Goal: Information Seeking & Learning: Learn about a topic

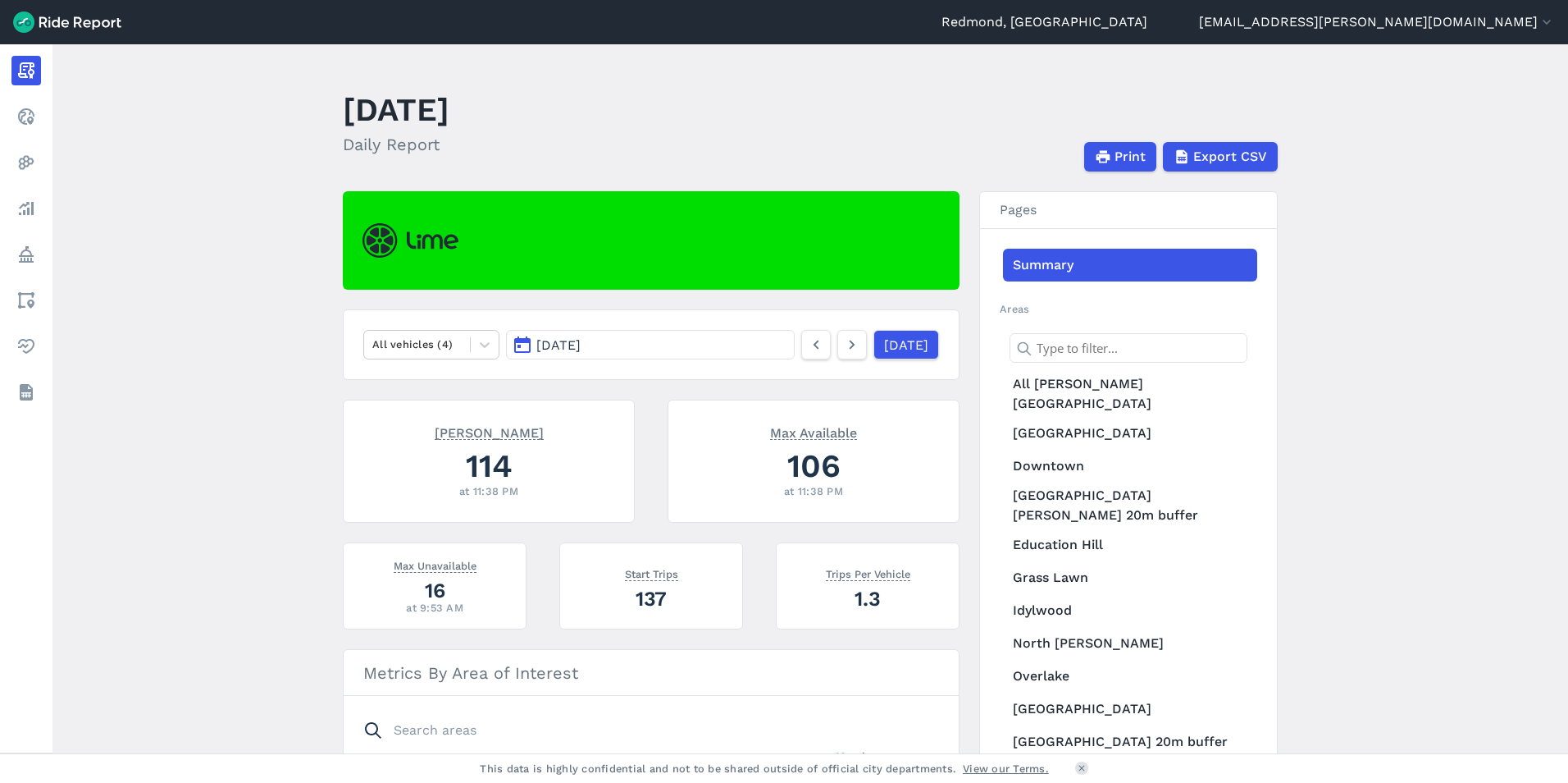
click at [654, 342] on button "[DATE]" at bounding box center [650, 344] width 289 height 29
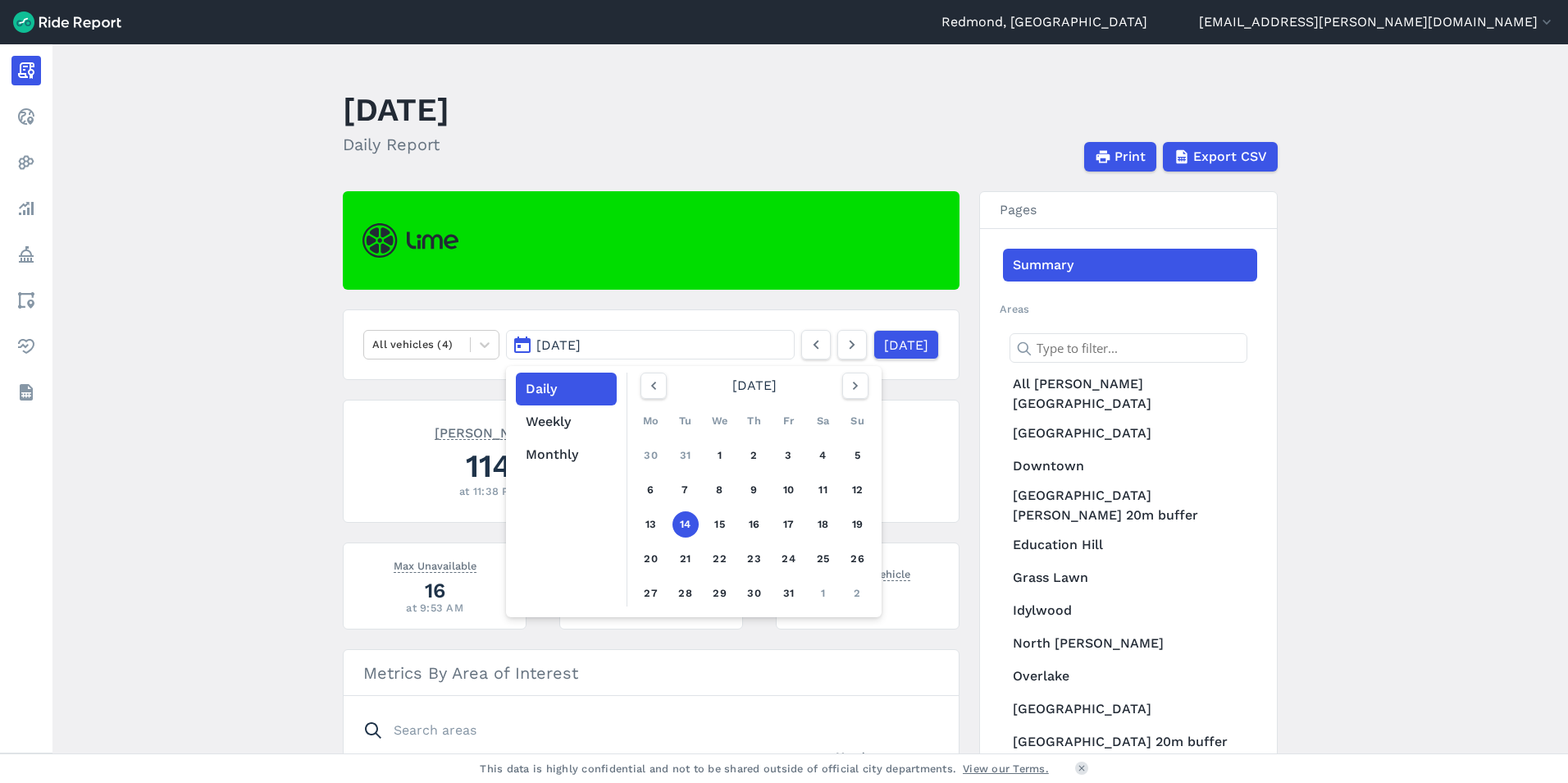
click at [150, 237] on main "[DATE] Daily Report Print Export CSV All vehicles (4) [DATE] Daily Weekly Month…" at bounding box center [810, 399] width 1516 height 709
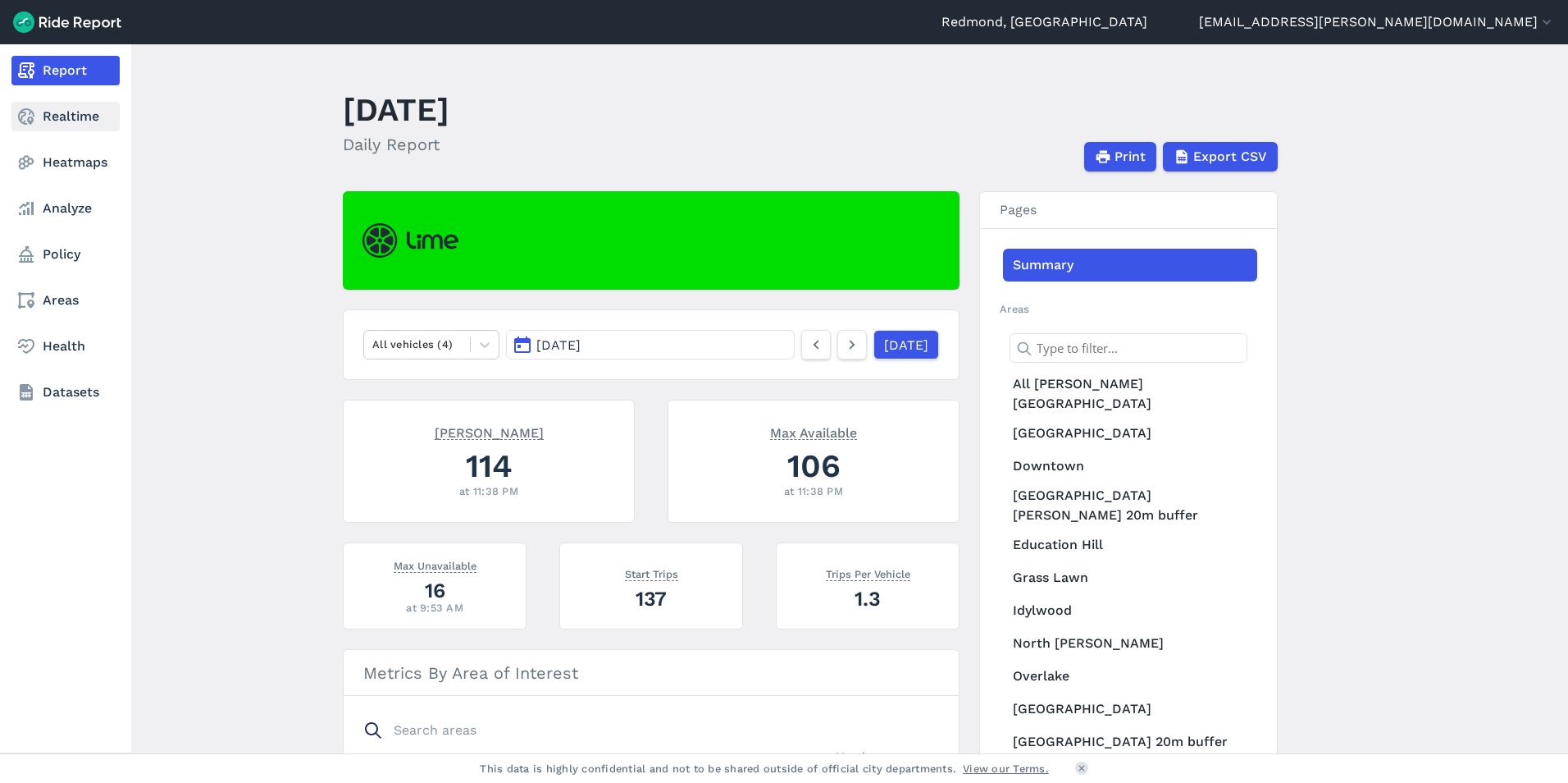
click at [27, 114] on icon at bounding box center [26, 117] width 20 height 20
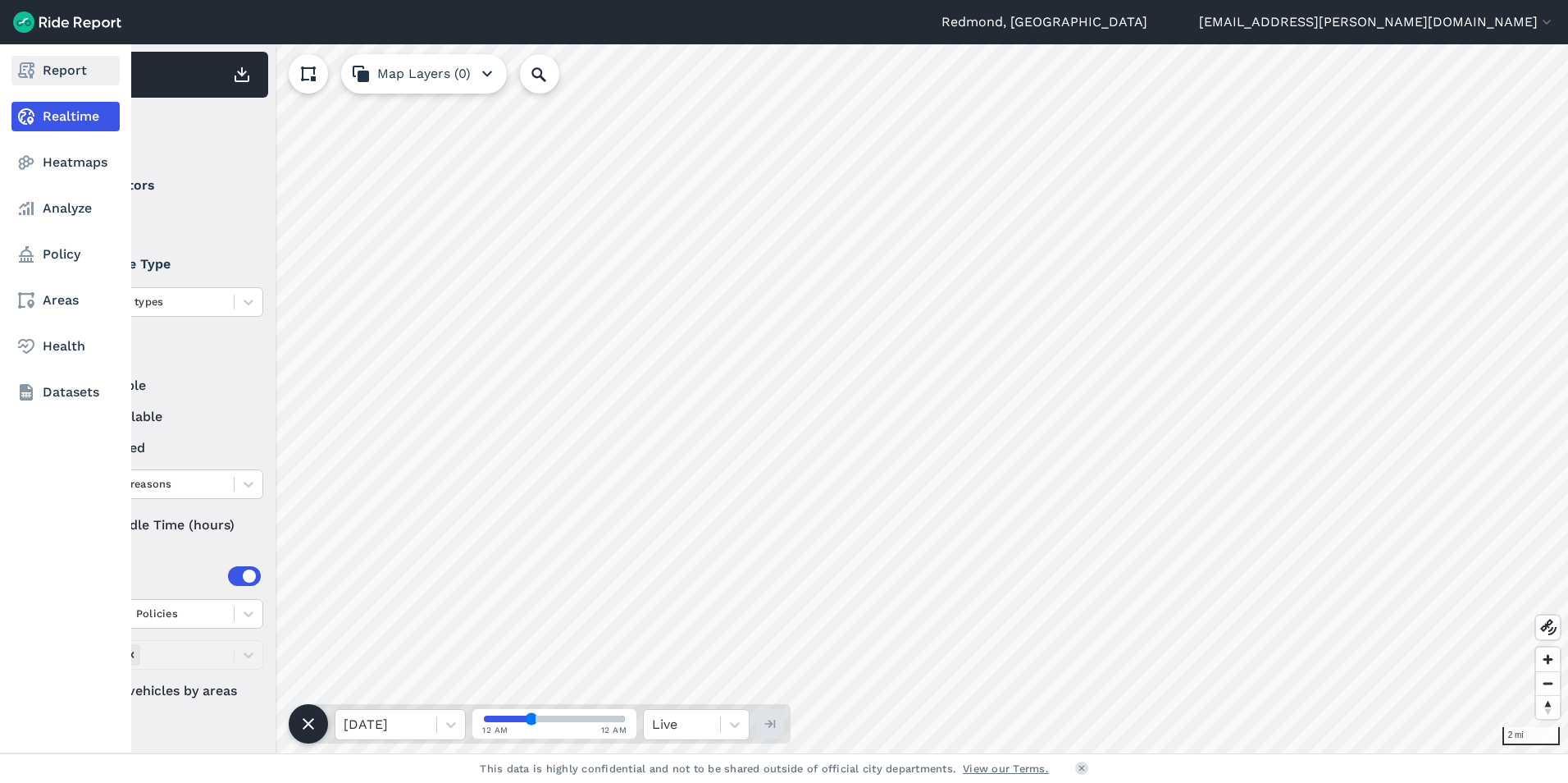
click at [40, 69] on link "Report" at bounding box center [65, 70] width 108 height 29
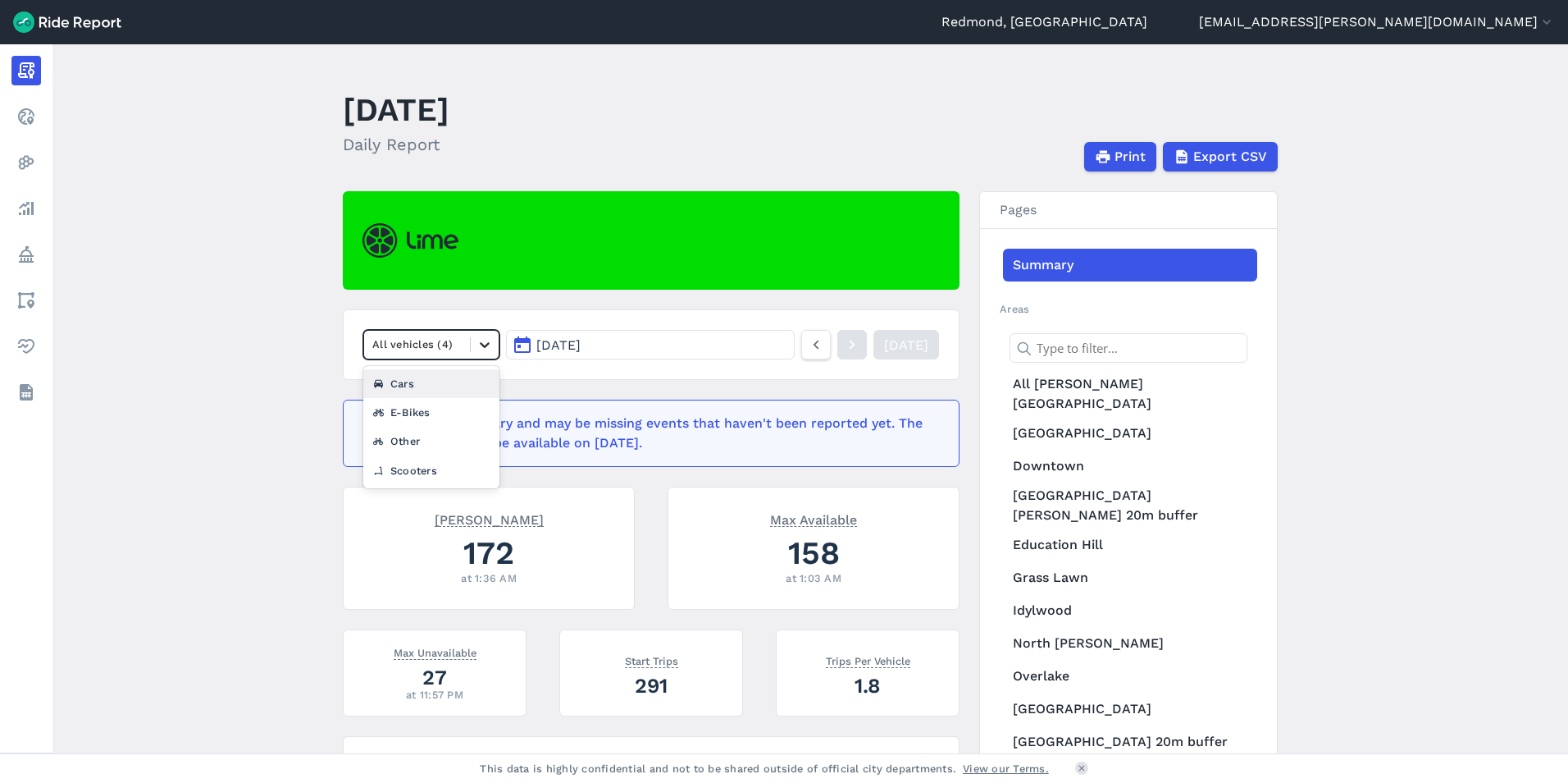
click at [479, 346] on icon at bounding box center [484, 344] width 16 height 16
click at [425, 468] on div "Scooters" at bounding box center [432, 470] width 136 height 28
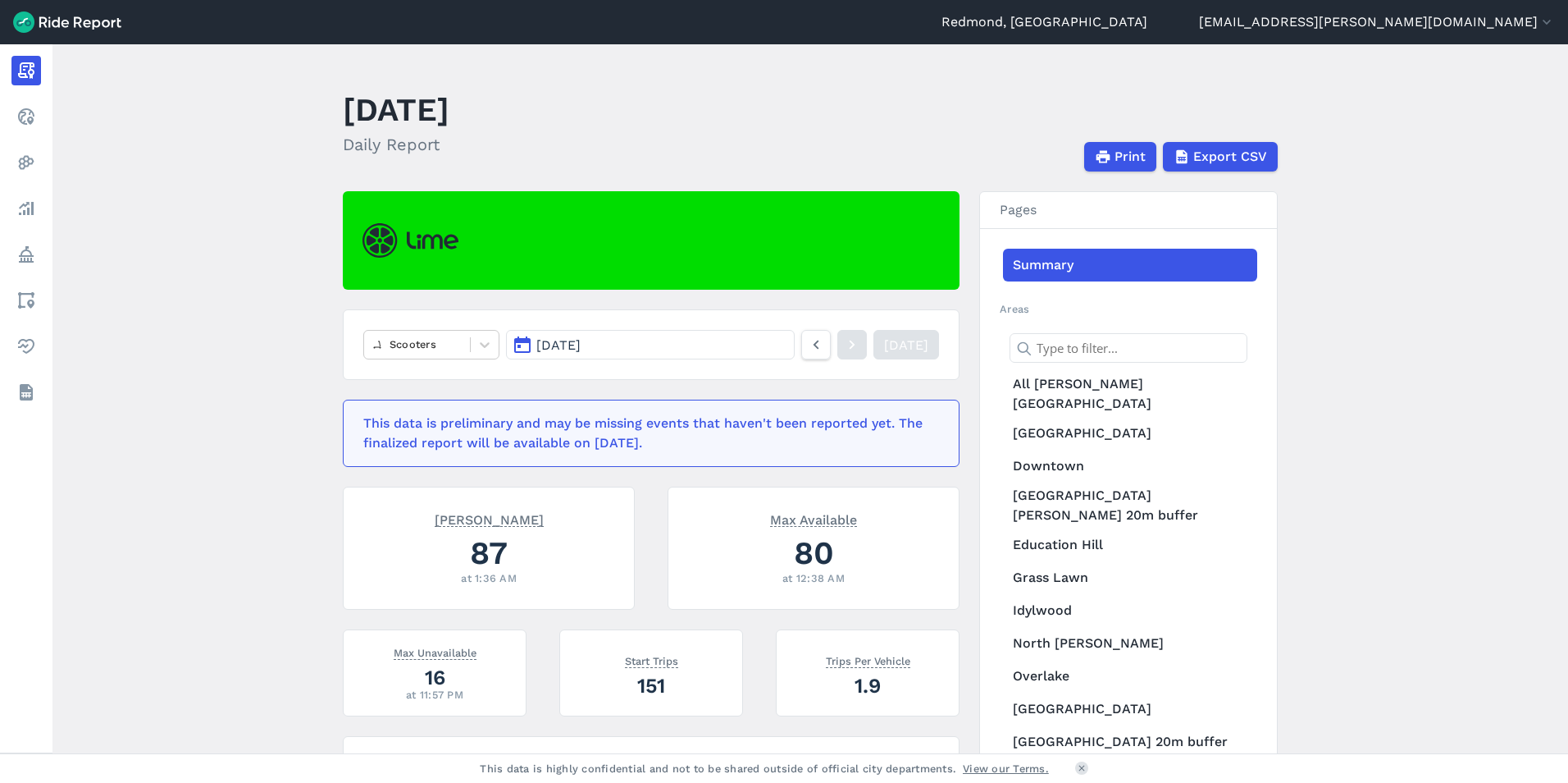
click at [736, 343] on button "[DATE]" at bounding box center [650, 344] width 289 height 29
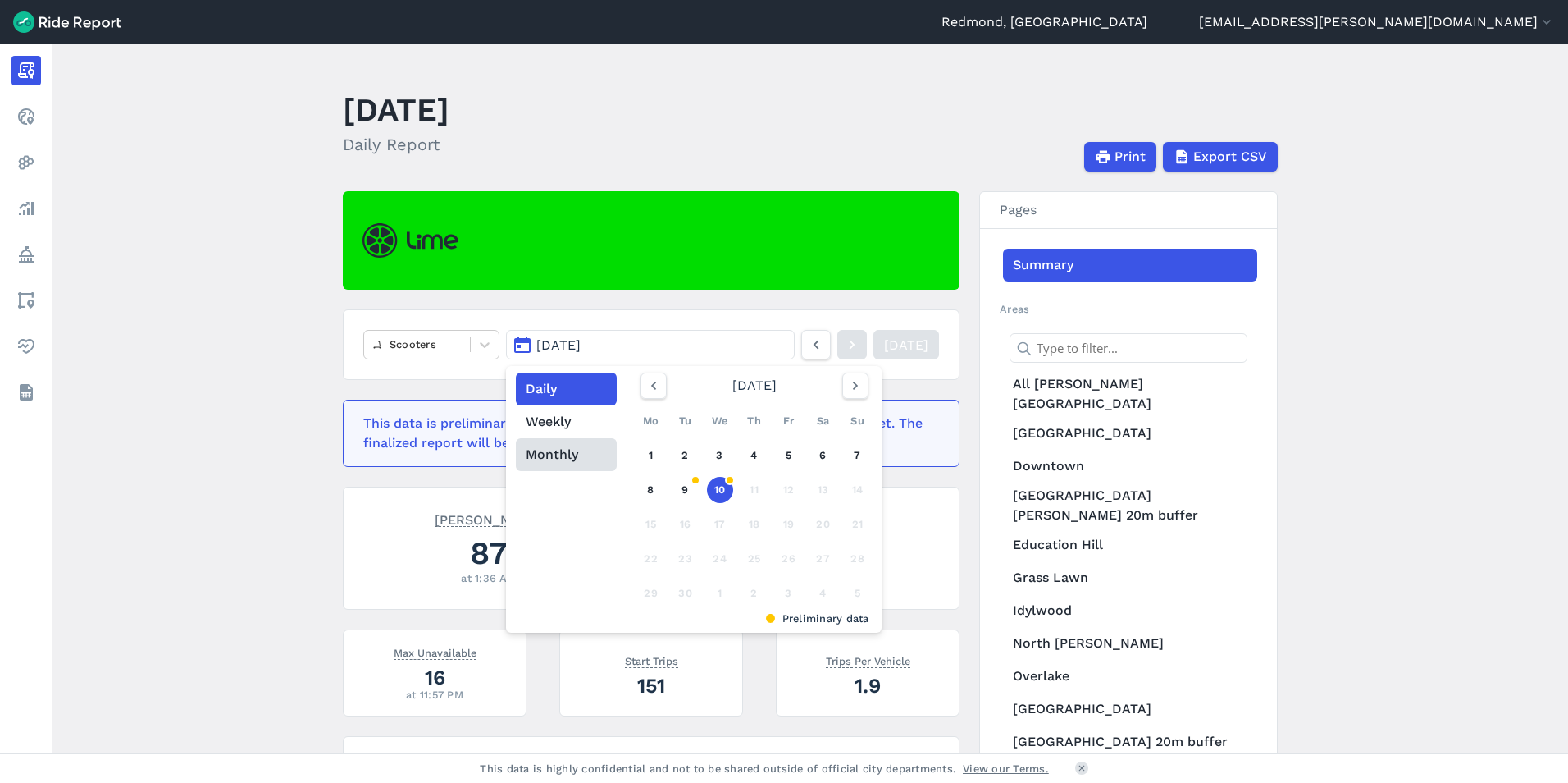
click at [563, 455] on button "Monthly" at bounding box center [567, 454] width 100 height 33
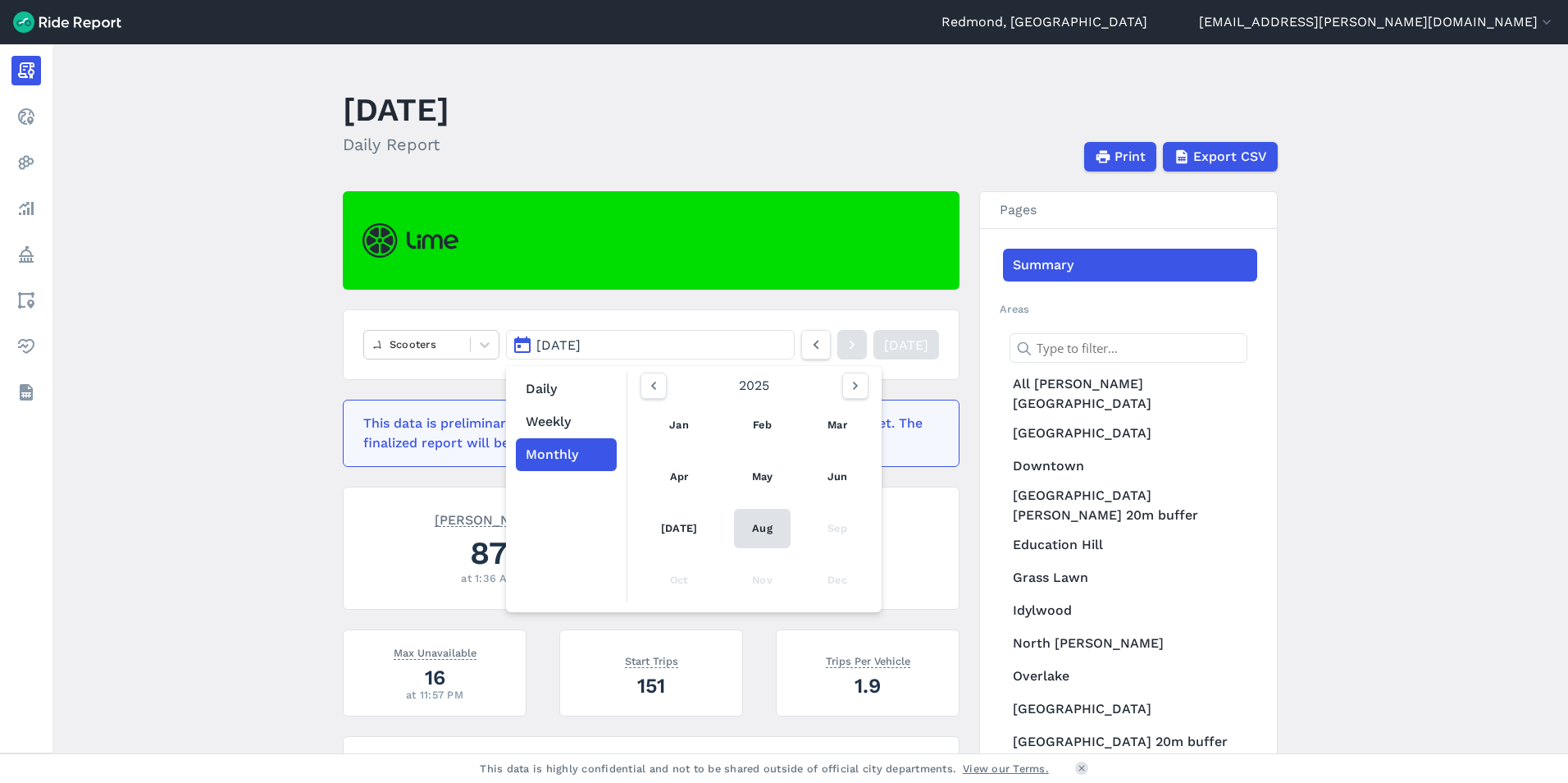
click at [752, 526] on link "Aug" at bounding box center [763, 529] width 57 height 40
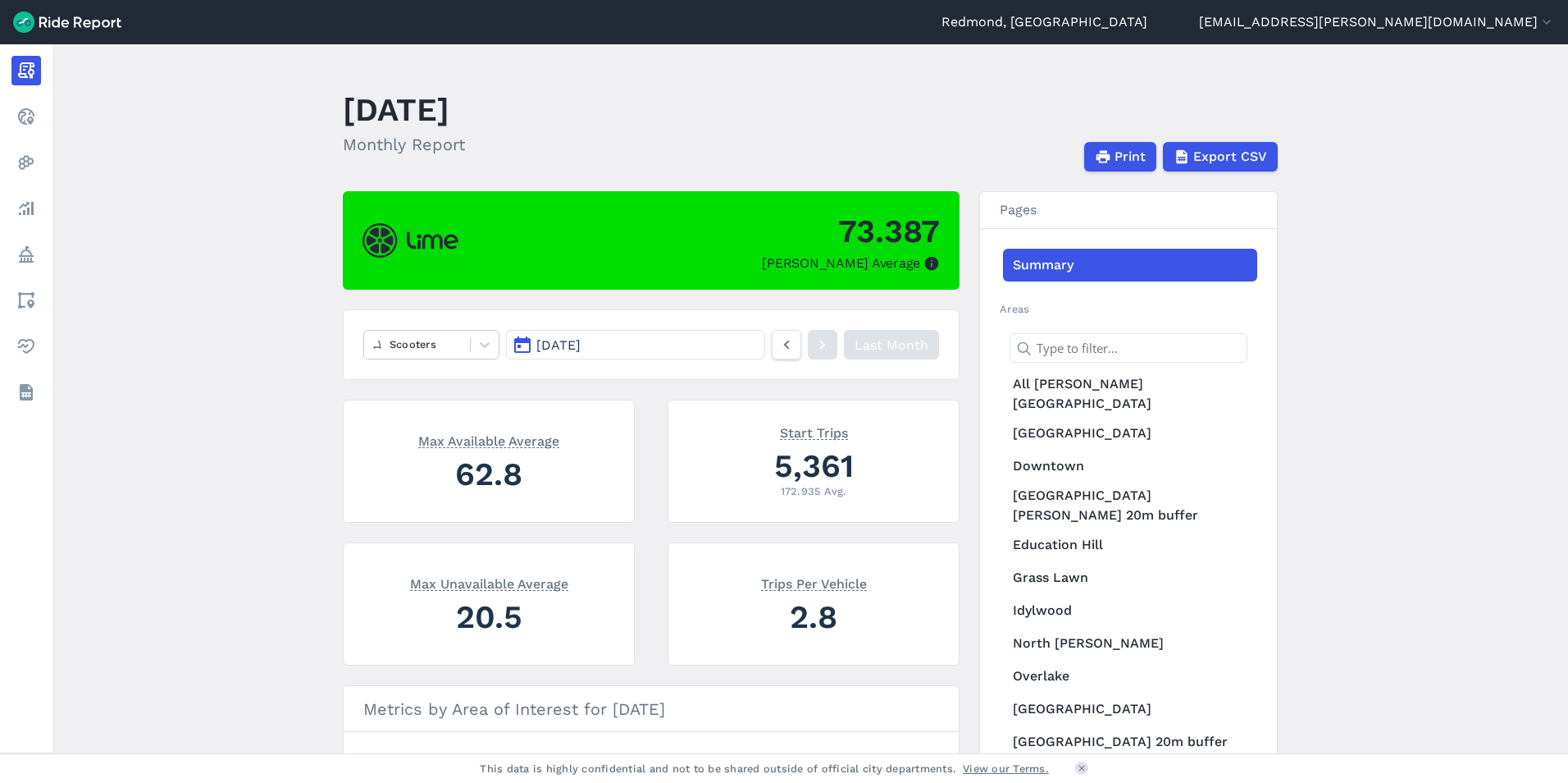
click at [1091, 264] on link "Summary" at bounding box center [1130, 264] width 254 height 33
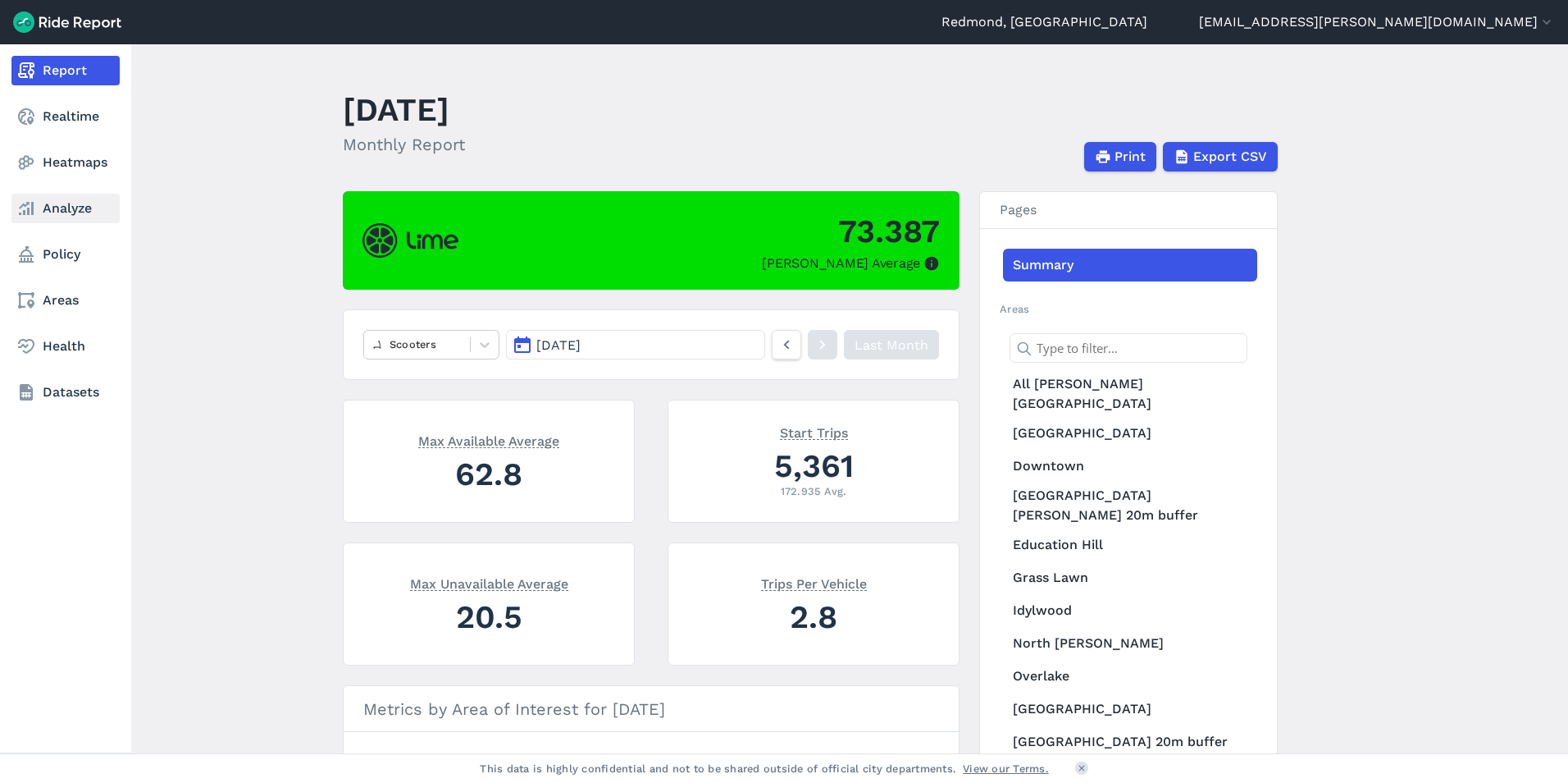
click at [52, 206] on link "Analyze" at bounding box center [65, 208] width 108 height 29
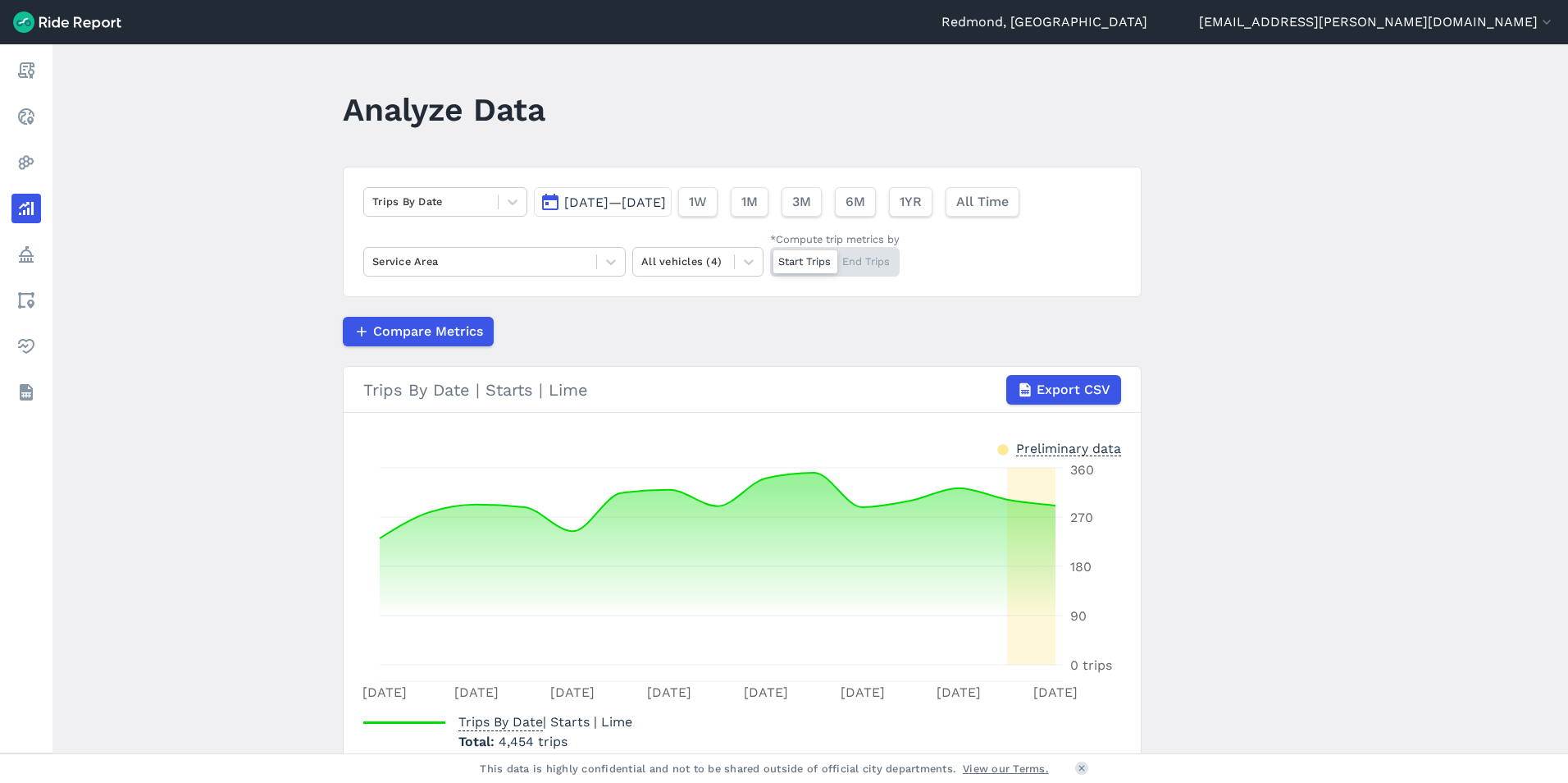
scroll to position [98, 0]
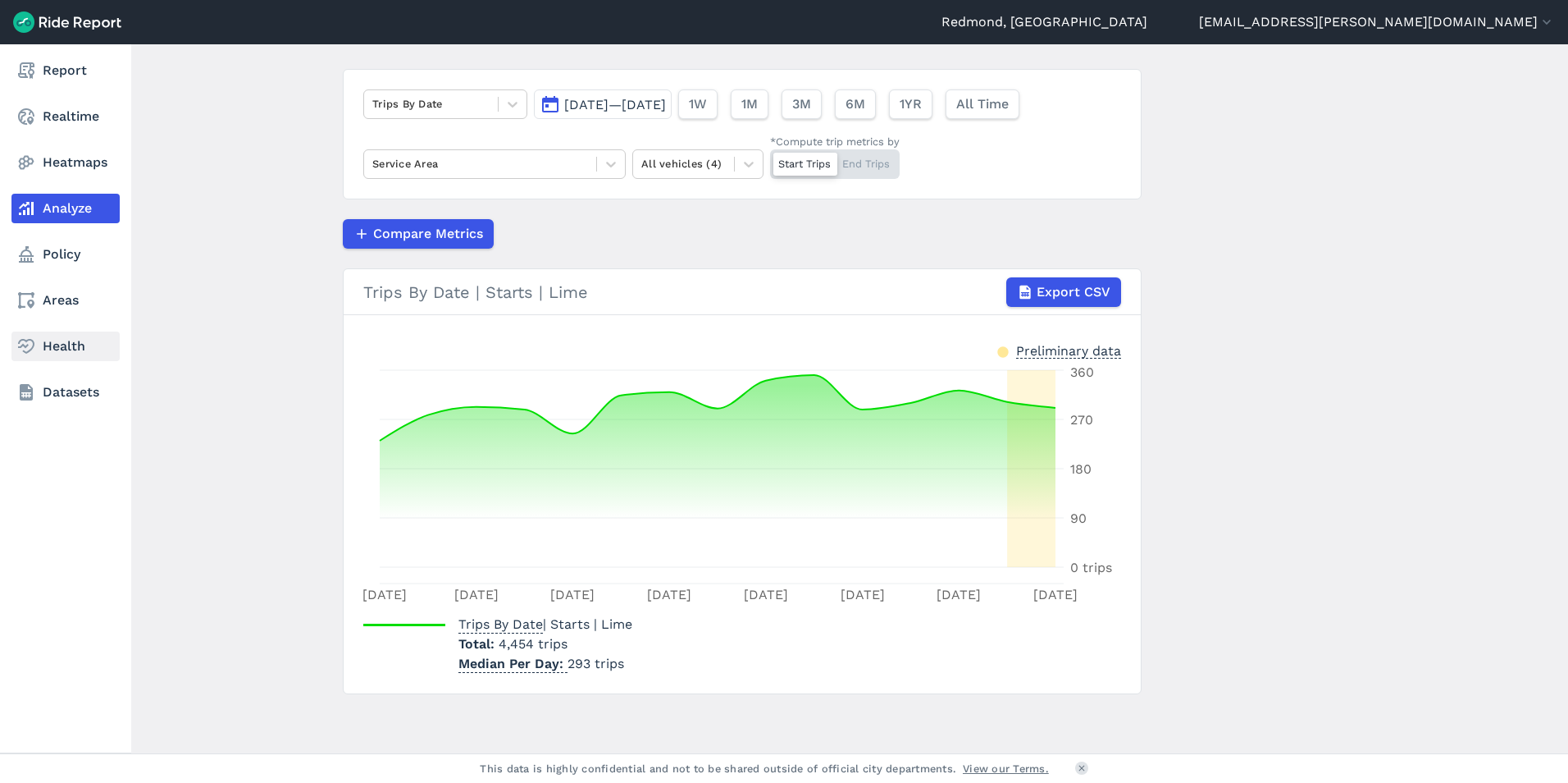
click at [27, 346] on icon at bounding box center [26, 346] width 20 height 20
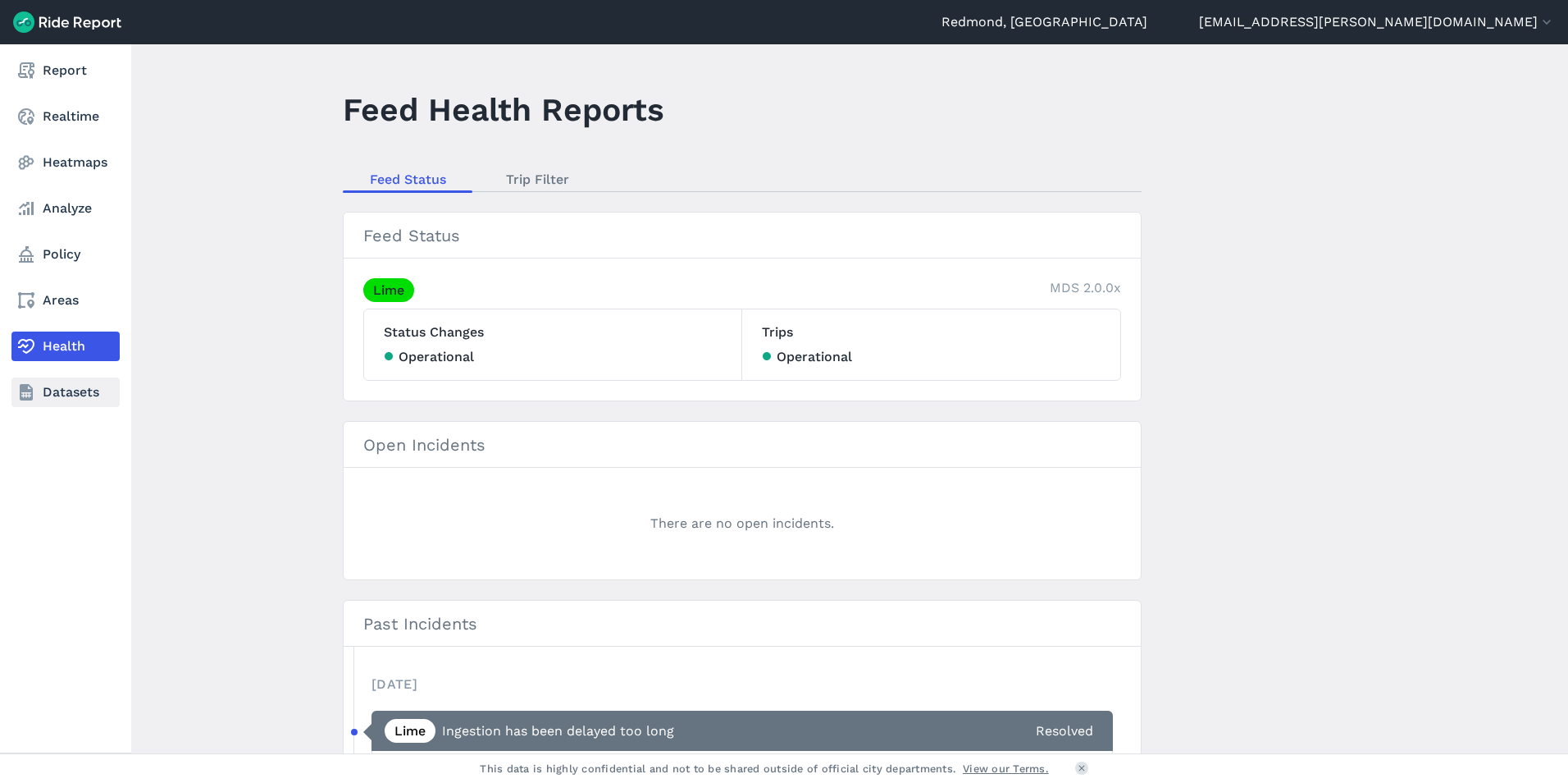
click at [47, 389] on link "Datasets" at bounding box center [65, 392] width 108 height 29
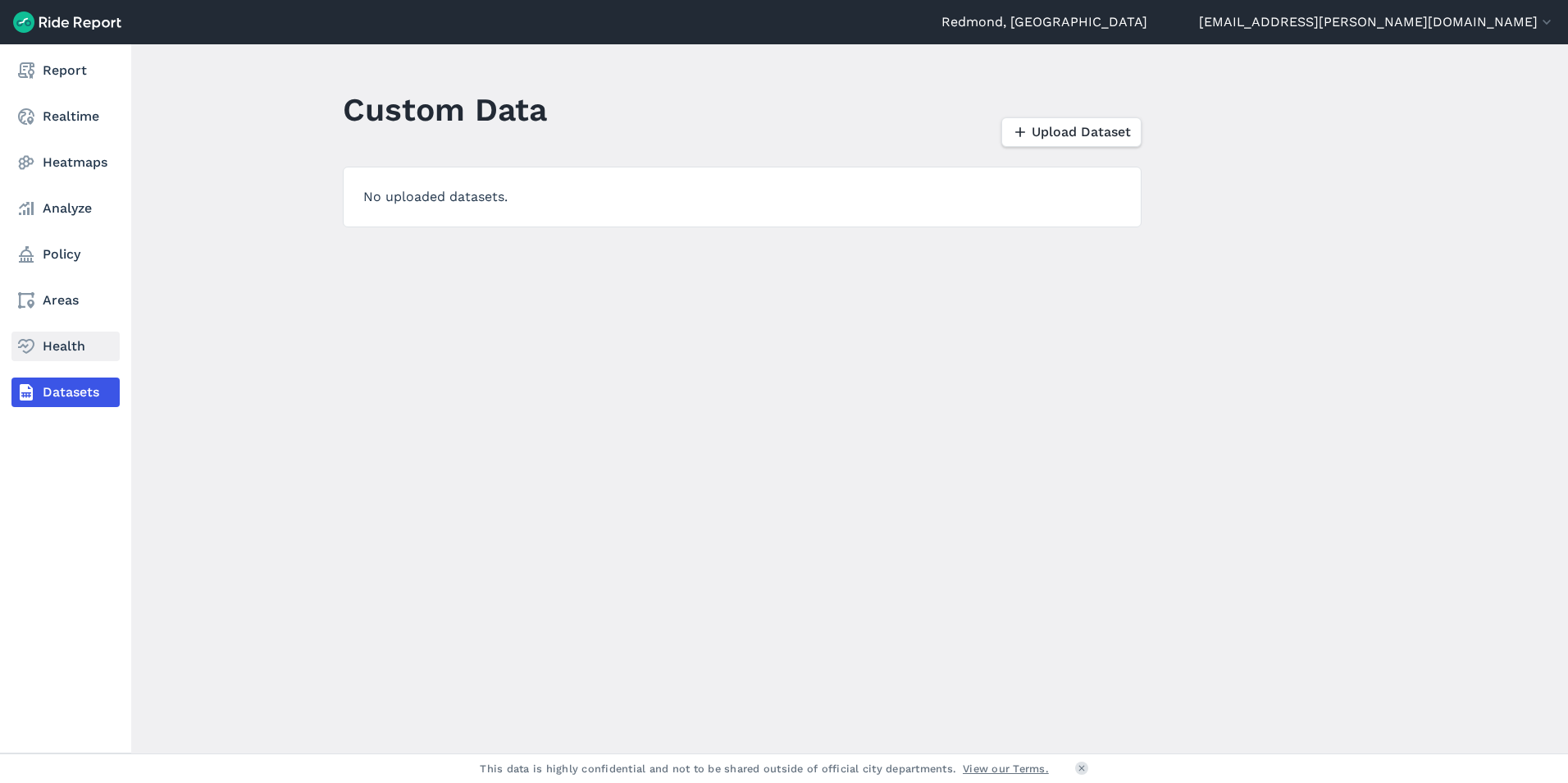
click at [30, 339] on use at bounding box center [26, 347] width 16 height 15
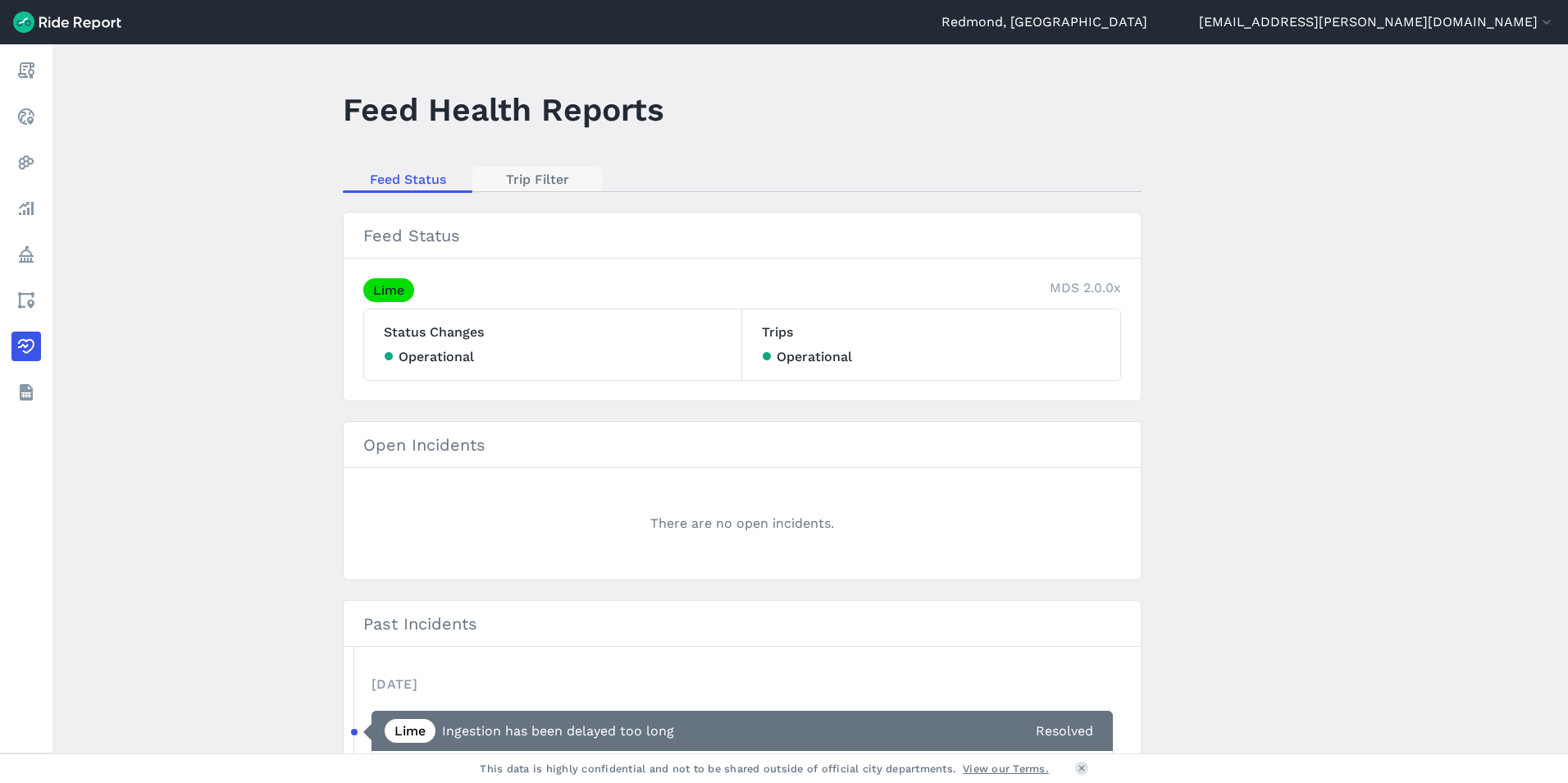
click at [542, 174] on link "Trip Filter" at bounding box center [537, 179] width 130 height 25
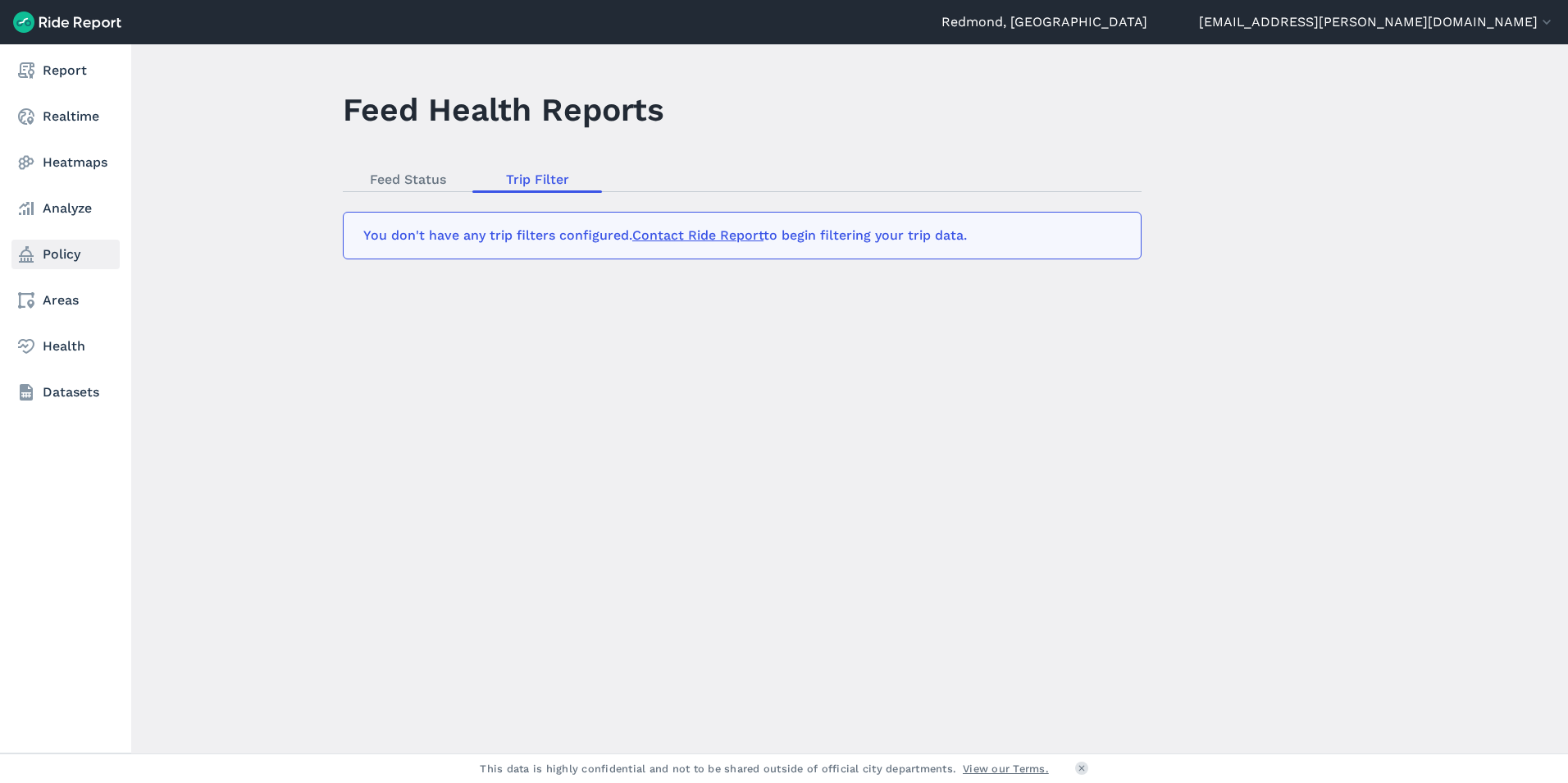
click at [68, 253] on link "Policy" at bounding box center [65, 254] width 108 height 29
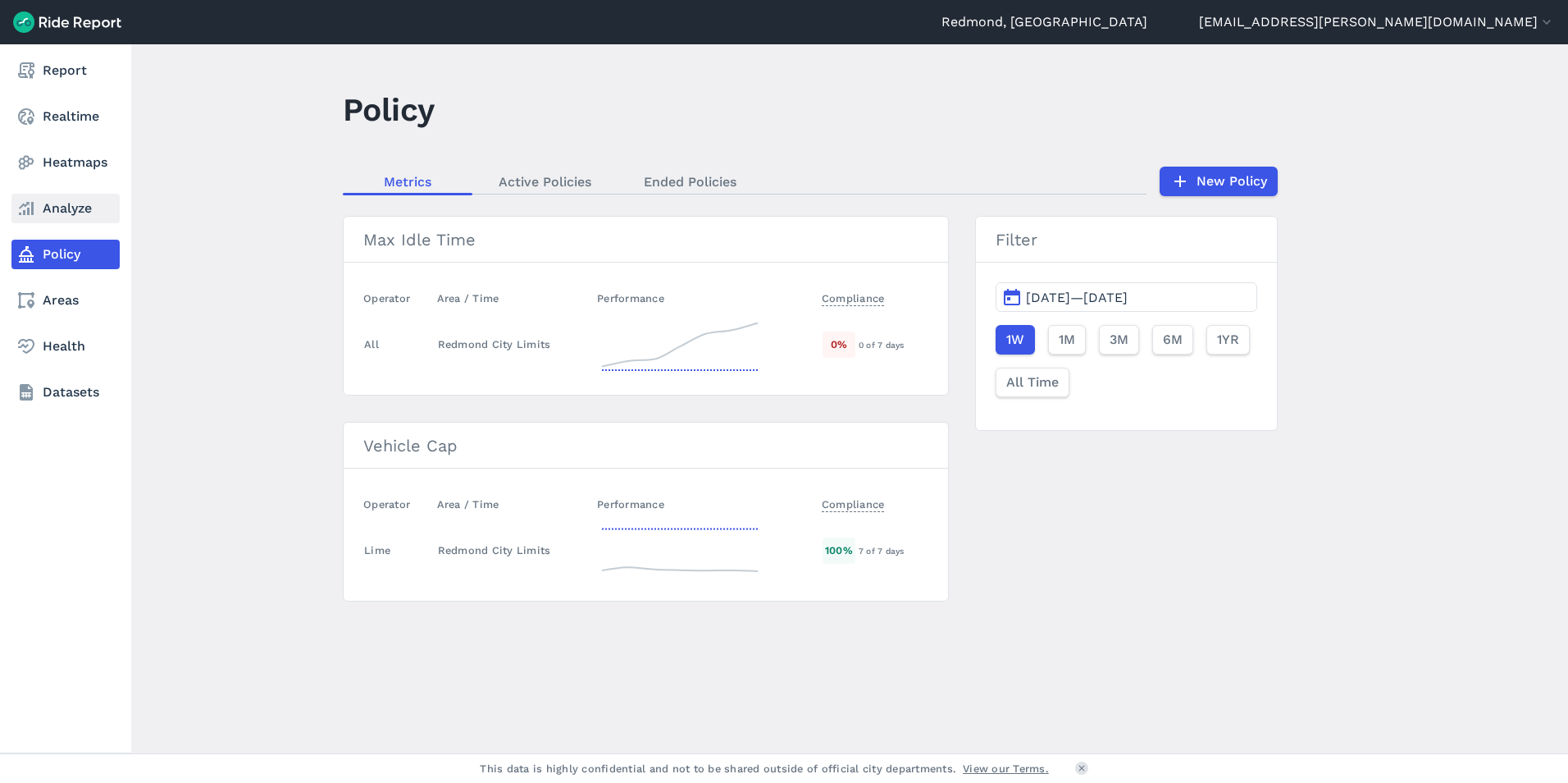
click at [44, 211] on link "Analyze" at bounding box center [65, 208] width 108 height 29
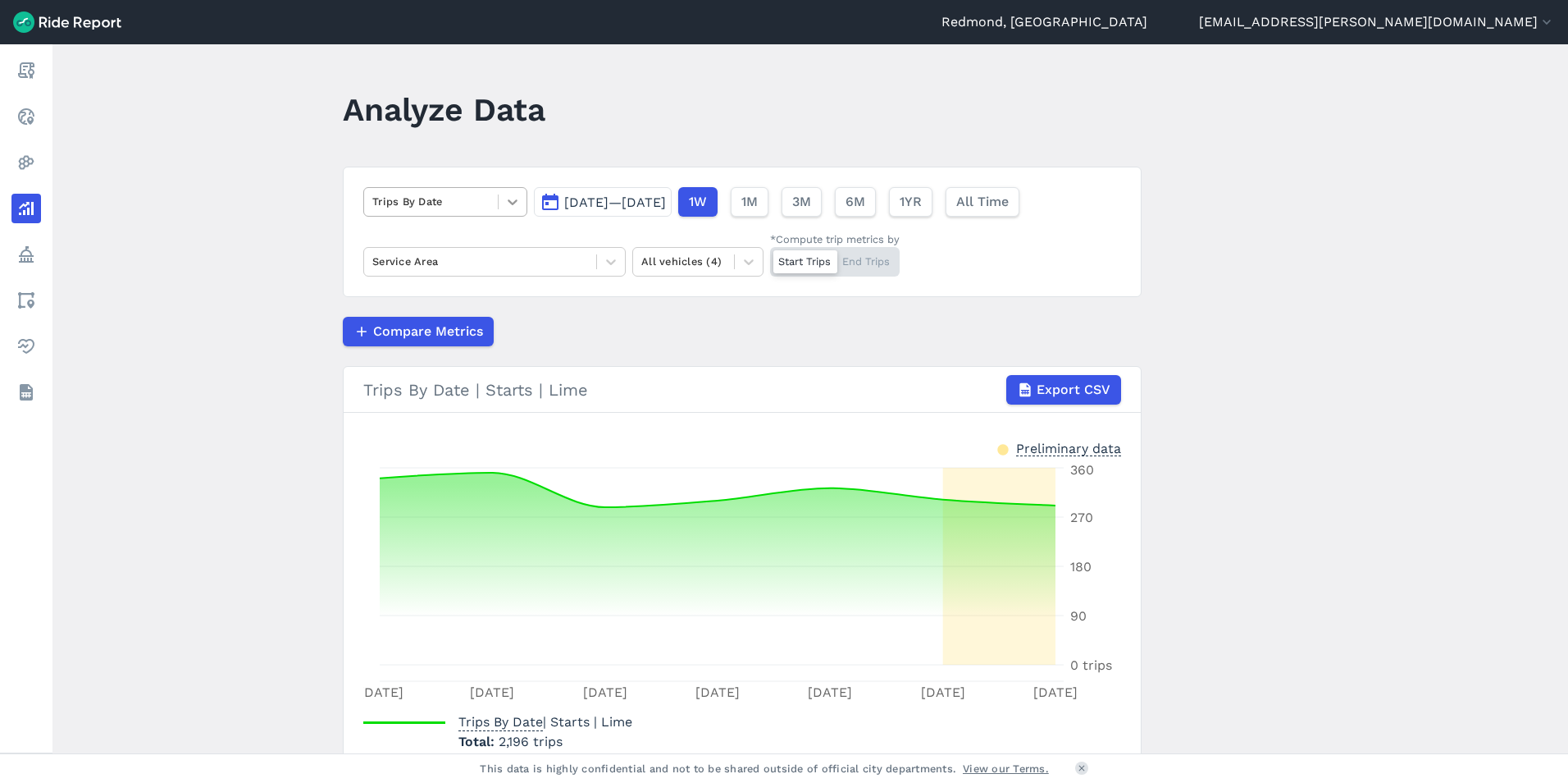
click at [511, 200] on icon at bounding box center [512, 201] width 16 height 16
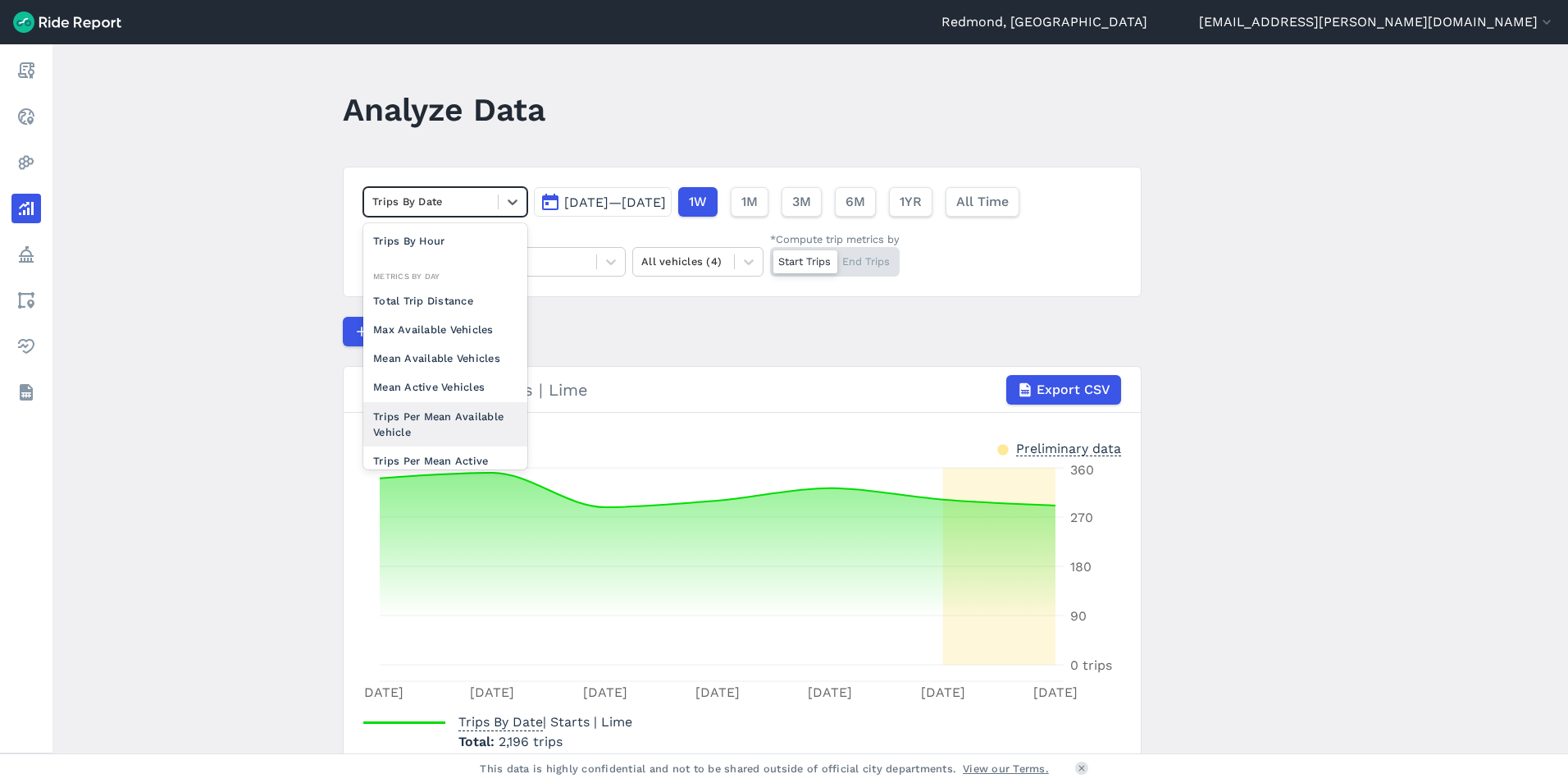
scroll to position [143, 0]
click at [475, 243] on div "Total Trip Distance" at bounding box center [445, 240] width 164 height 28
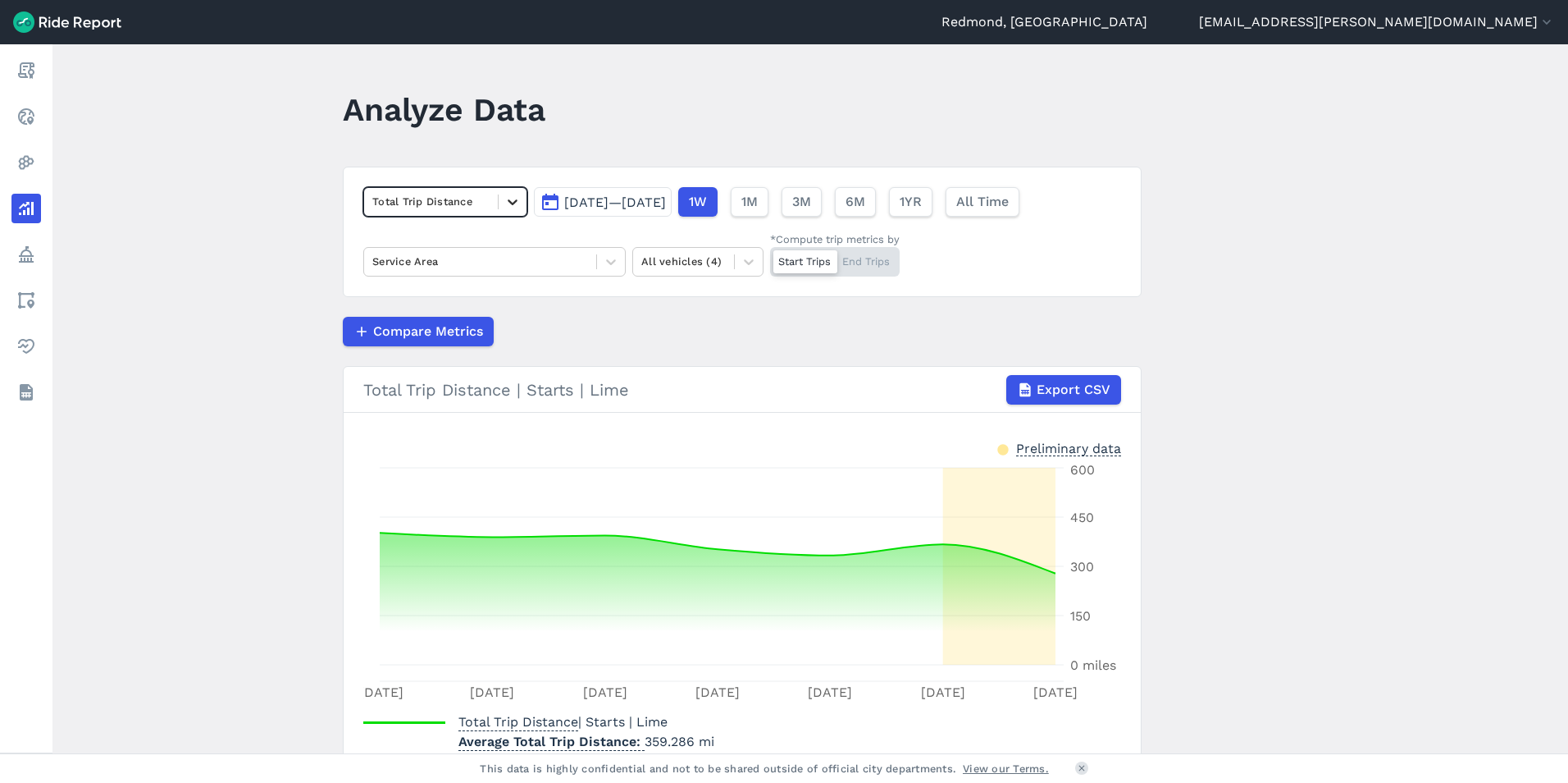
click at [511, 202] on icon at bounding box center [512, 201] width 16 height 16
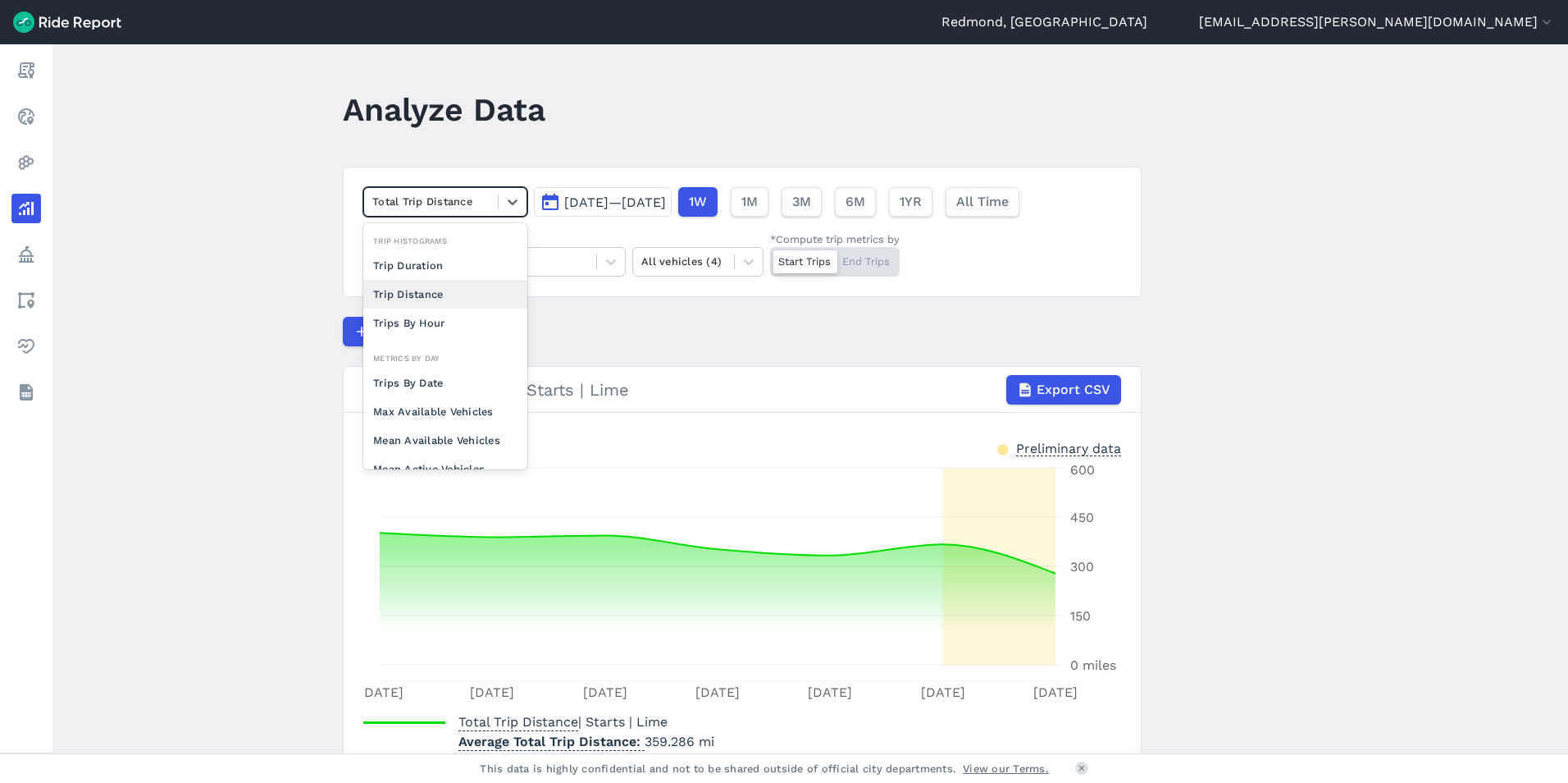
click at [463, 293] on div "Trip Distance" at bounding box center [445, 294] width 164 height 28
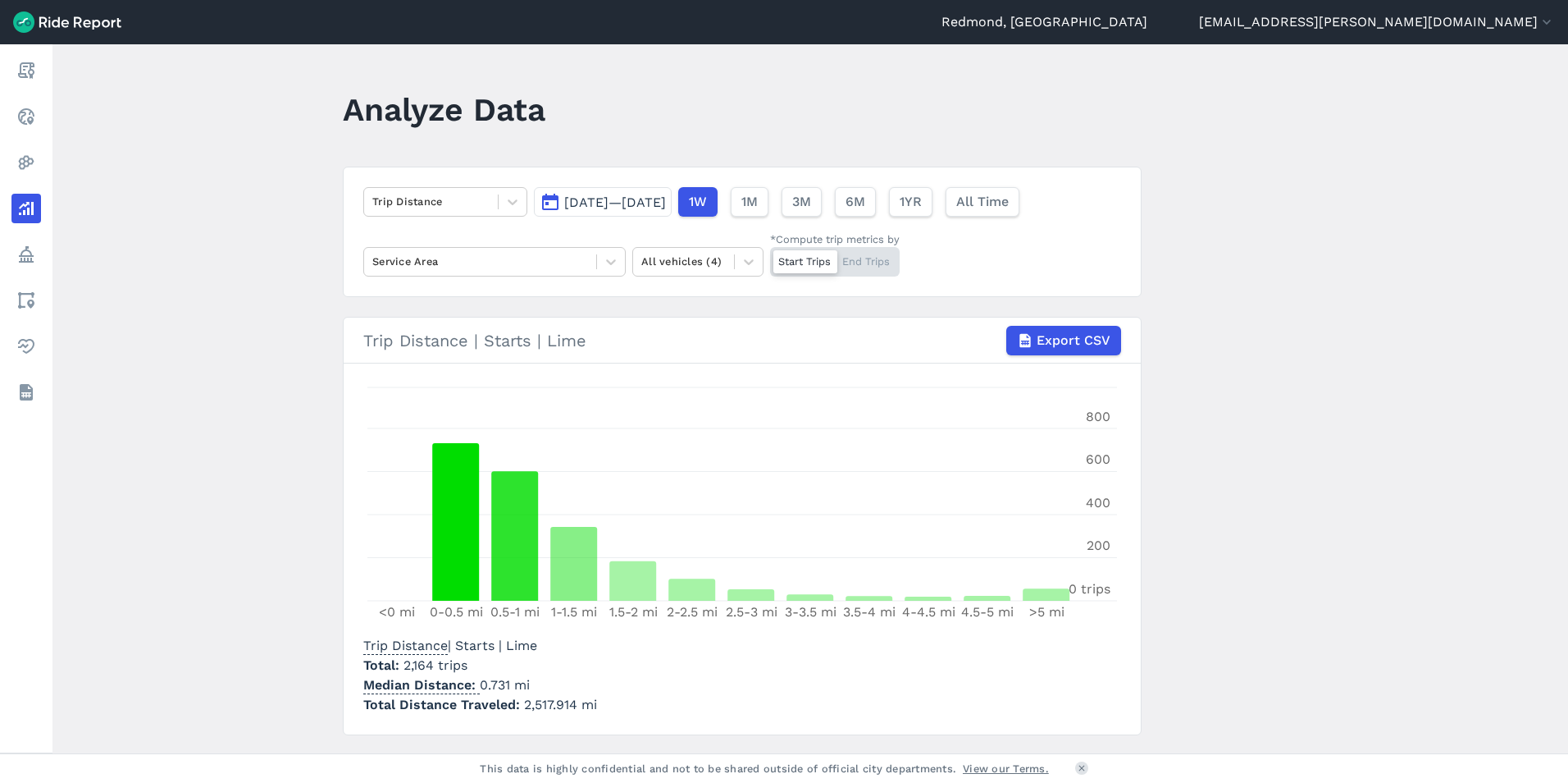
click at [666, 199] on span "[DATE]—[DATE]" at bounding box center [615, 202] width 101 height 15
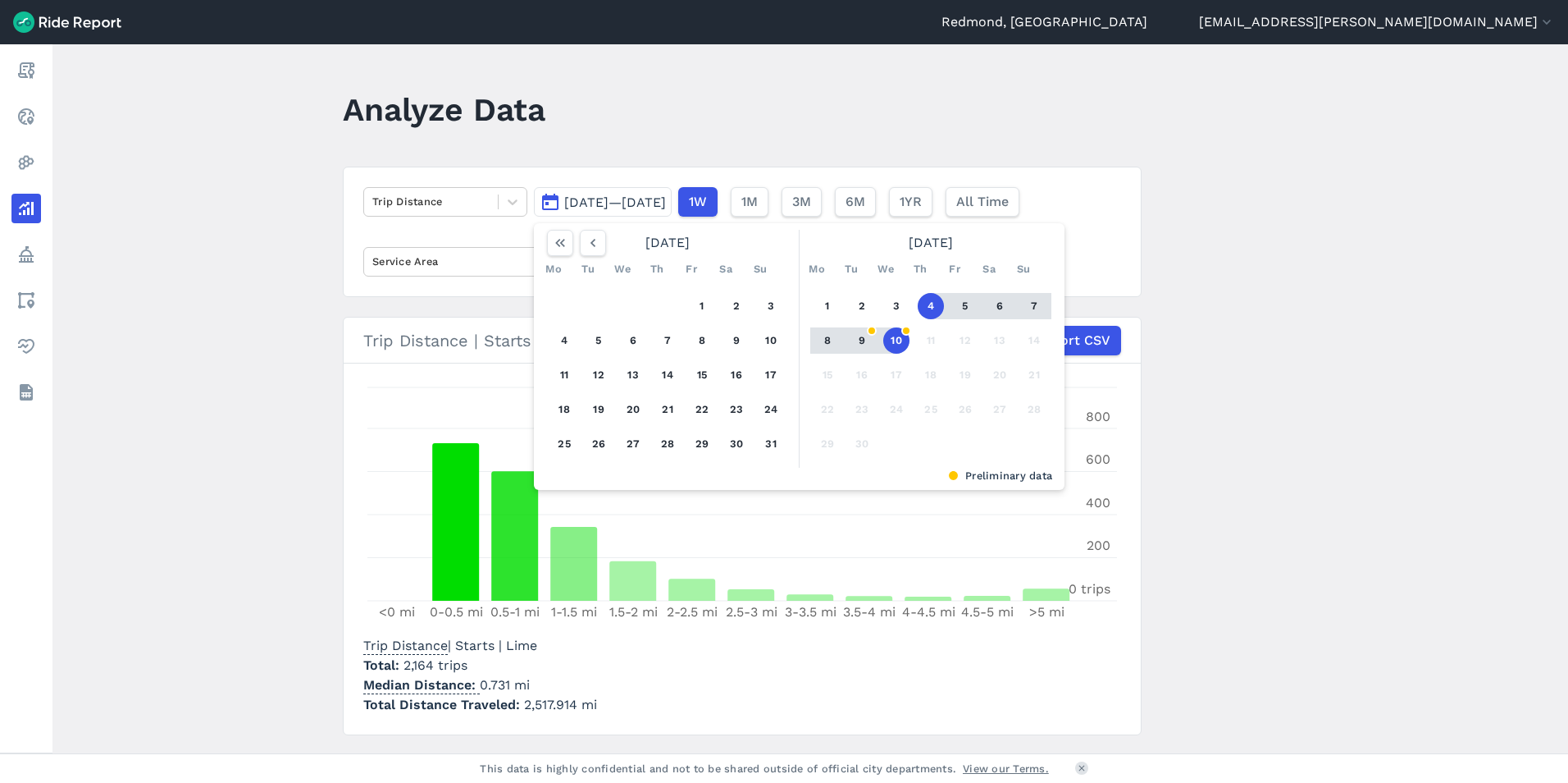
click at [1081, 162] on main "Analyze Data Trip Distance [DATE]—[DATE] [DATE] Mo Tu We Th Fr Sa Su 1 2 3 4 5 …" at bounding box center [810, 399] width 1516 height 709
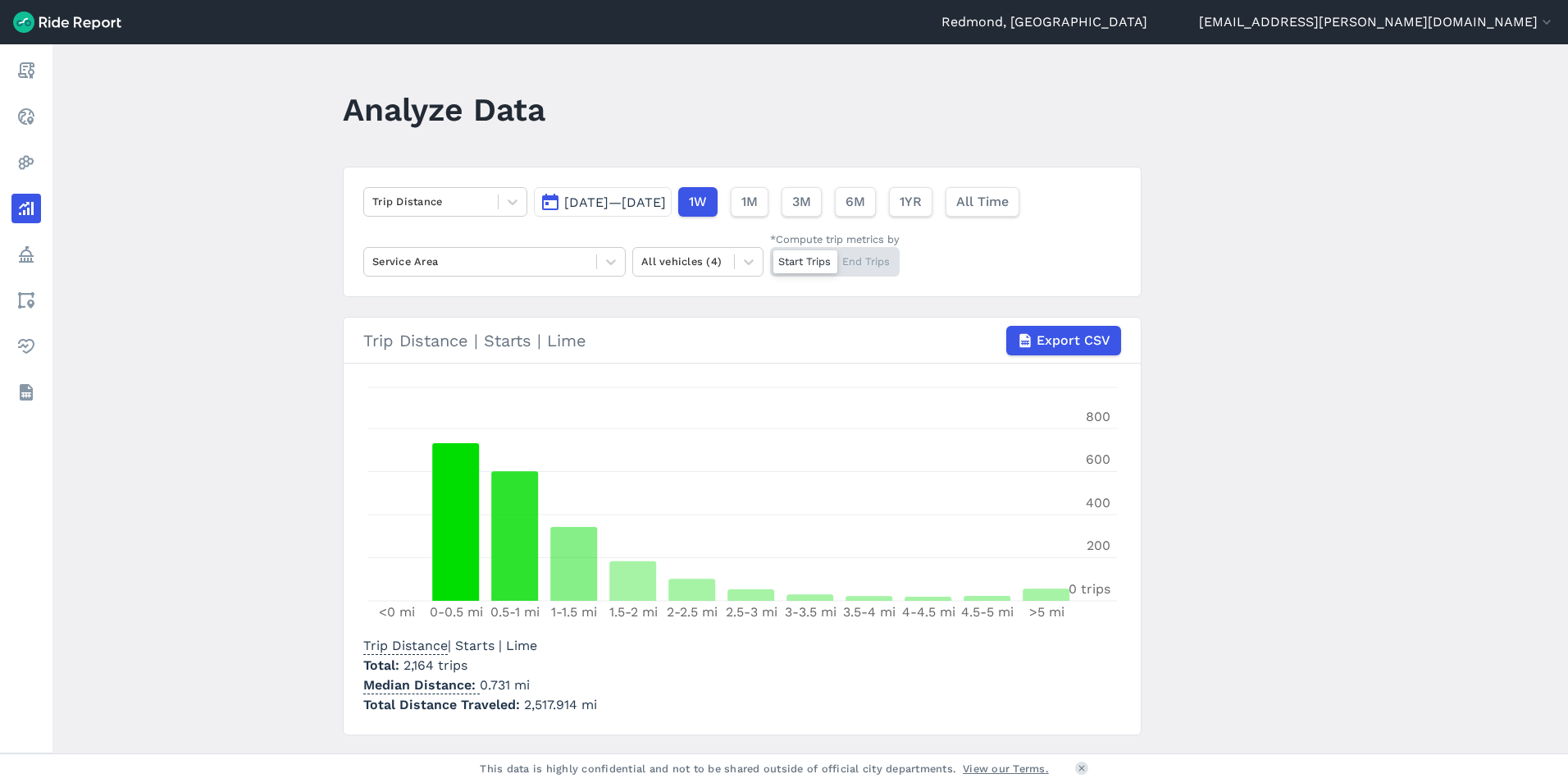
drag, startPoint x: 1081, startPoint y: 162, endPoint x: 866, endPoint y: 182, distance: 215.9
click at [883, 191] on div "1W 1M 3M 6M 1YR All Time" at bounding box center [849, 201] width 341 height 29
click at [757, 206] on span "1M" at bounding box center [748, 202] width 16 height 20
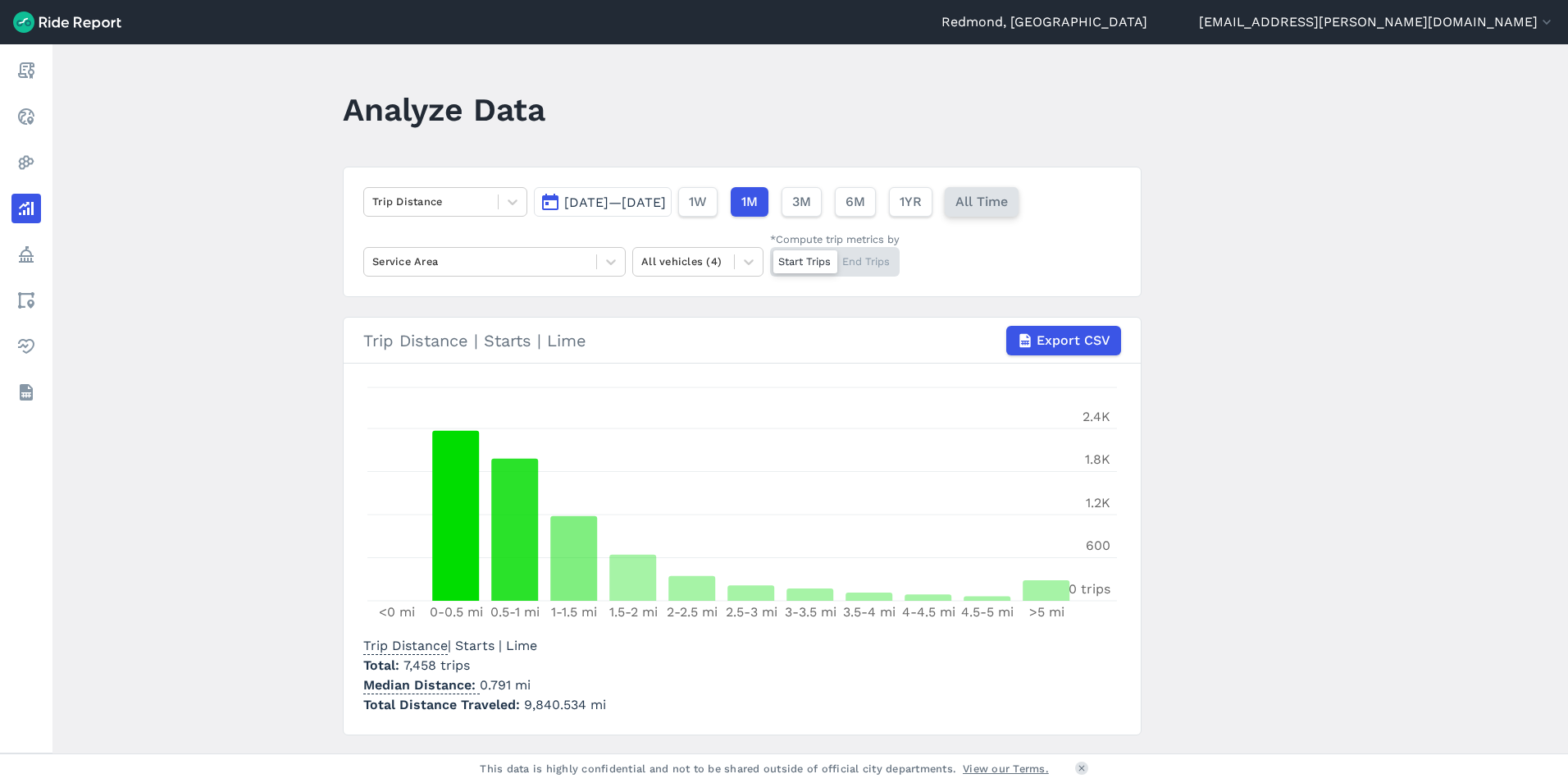
click at [1008, 210] on span "All Time" at bounding box center [982, 202] width 52 height 20
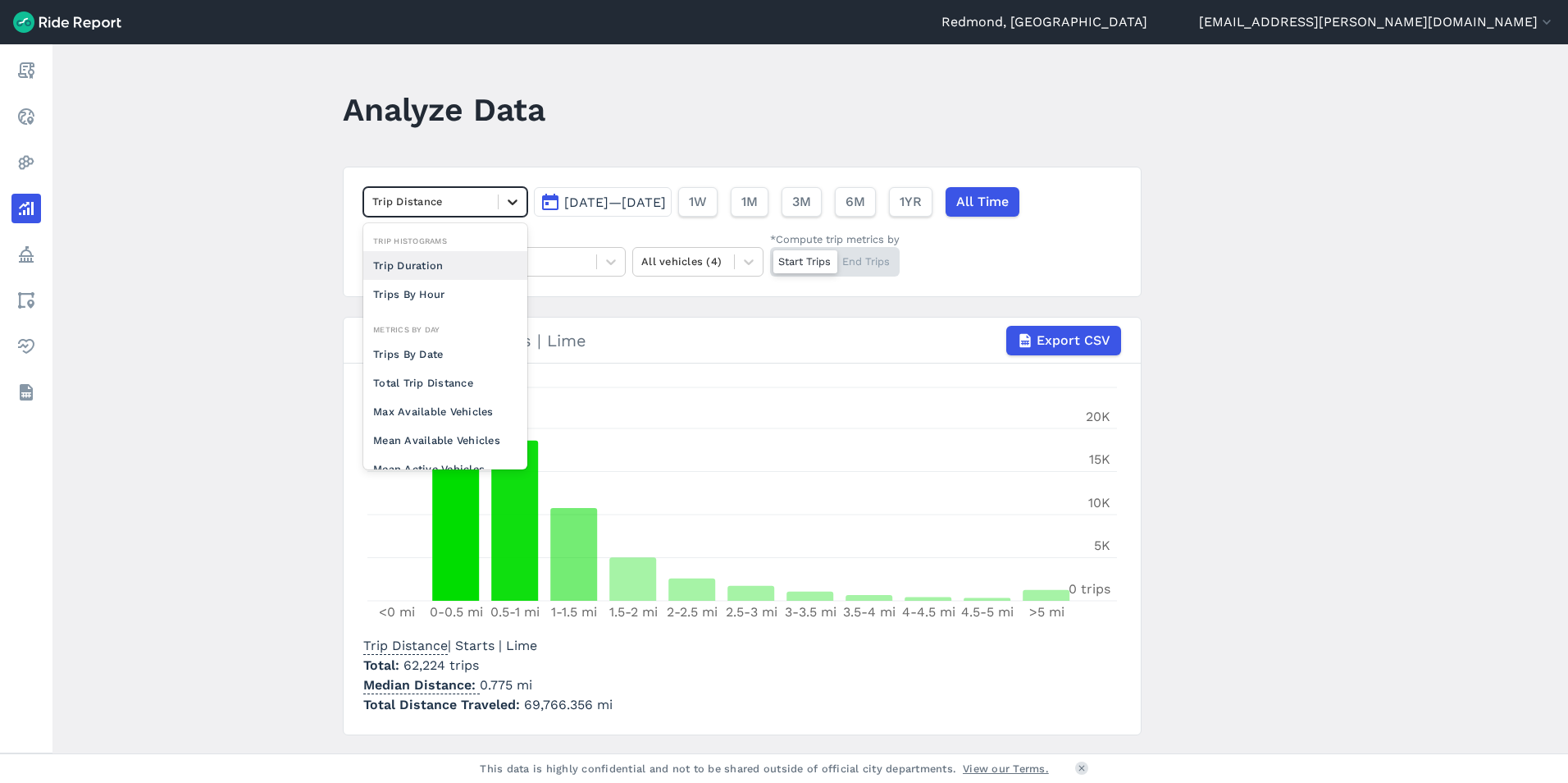
click at [515, 201] on icon at bounding box center [512, 201] width 16 height 16
click at [457, 297] on div "Trips By Hour" at bounding box center [445, 294] width 164 height 28
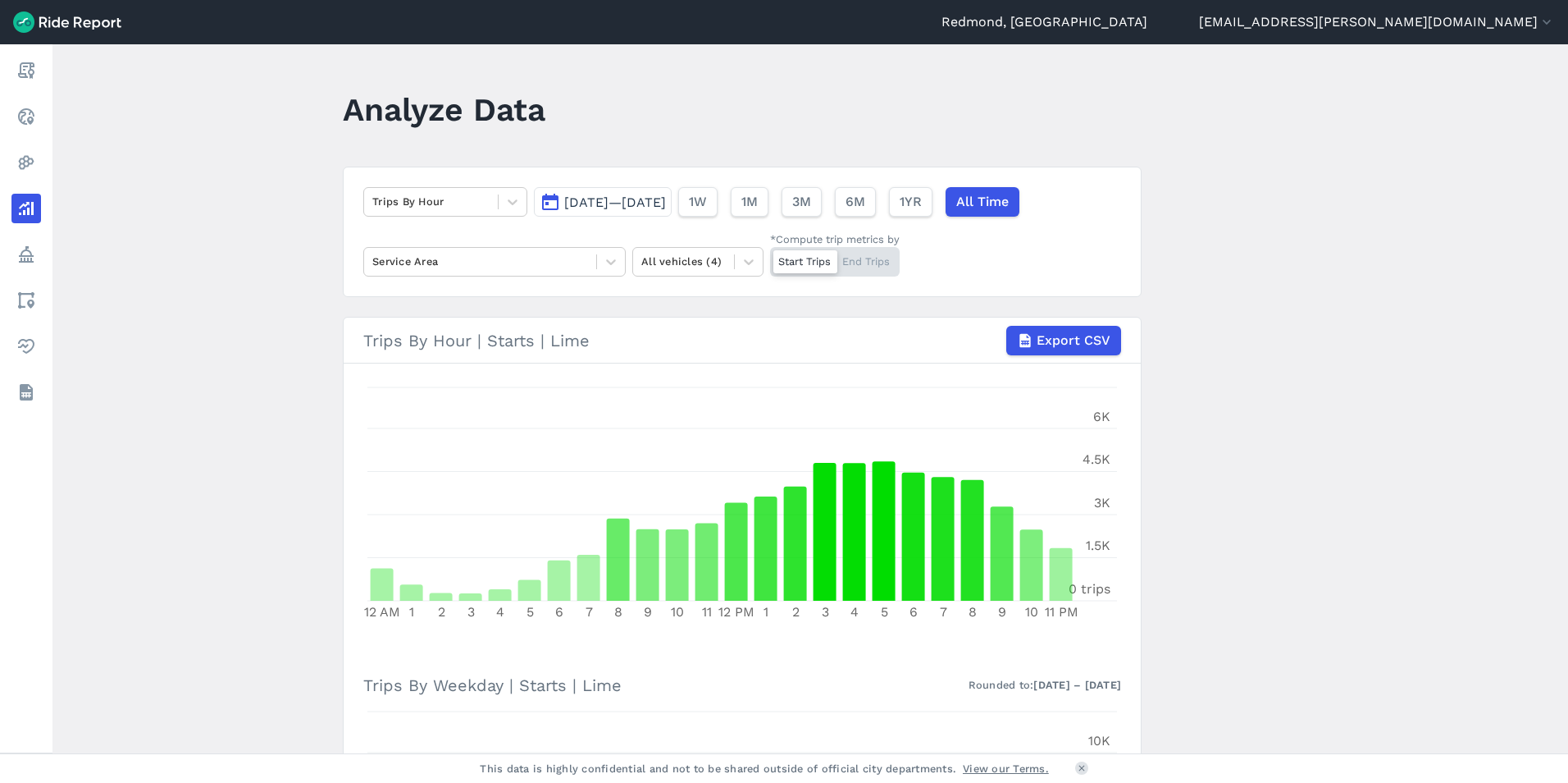
click at [883, 259] on div "Start Trips End Trips" at bounding box center [835, 262] width 130 height 29
click at [770, 258] on input "*Compute trip metrics by Start Trips End Trips" at bounding box center [770, 252] width 0 height 10
click at [932, 194] on button "1YR" at bounding box center [910, 201] width 44 height 29
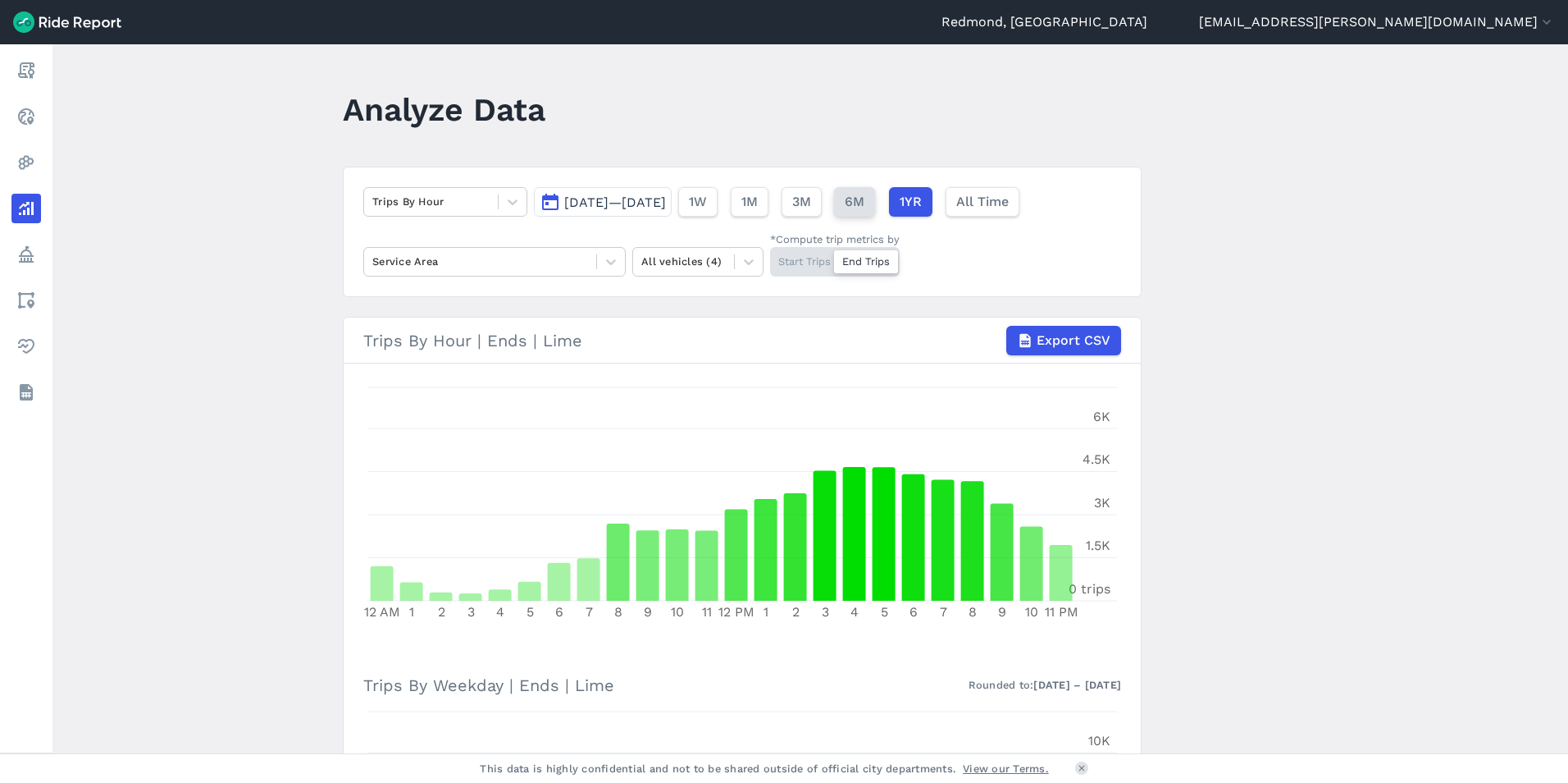
click at [865, 202] on span "6M" at bounding box center [855, 202] width 20 height 20
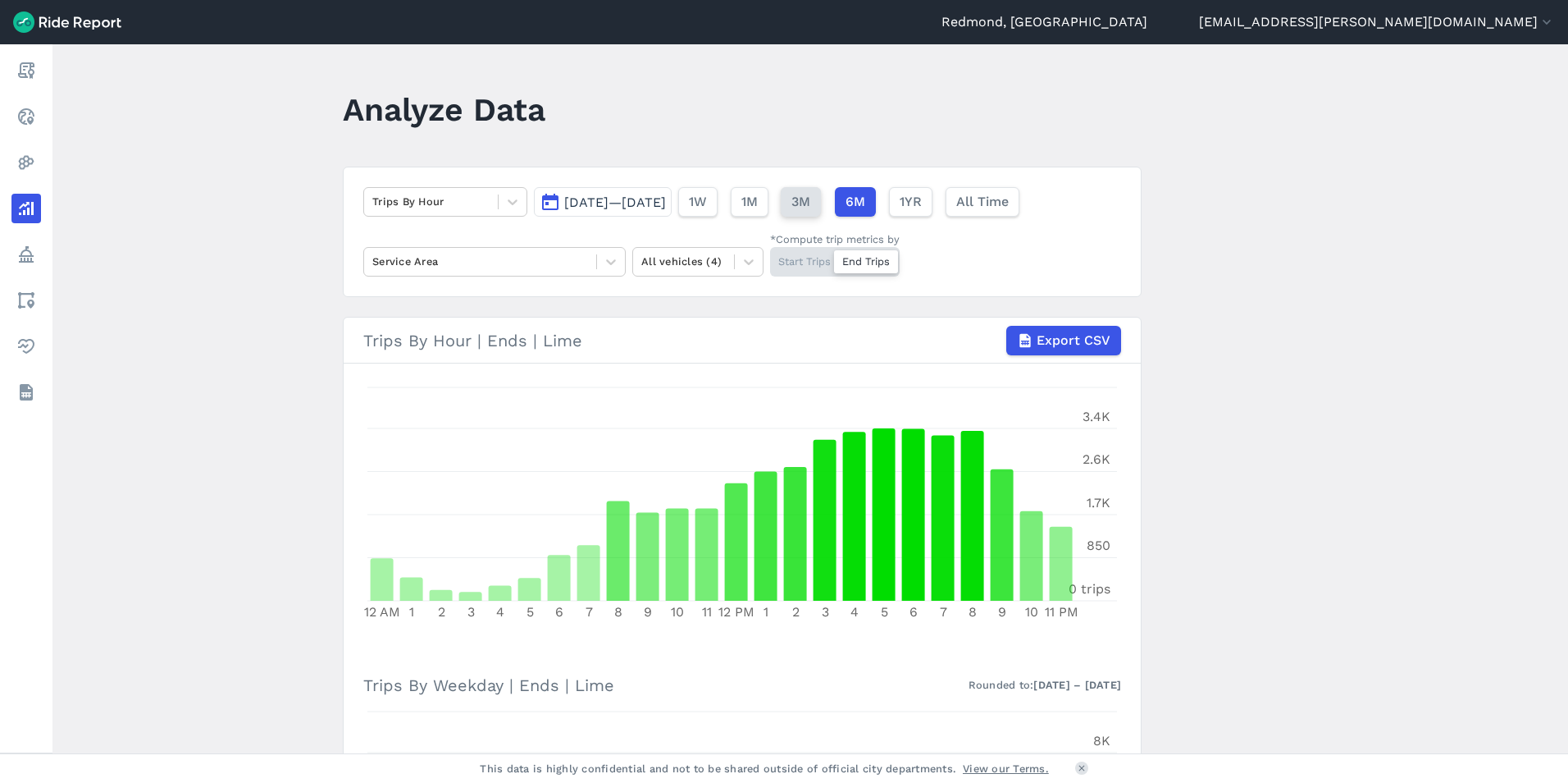
click at [810, 197] on span "3M" at bounding box center [802, 202] width 19 height 20
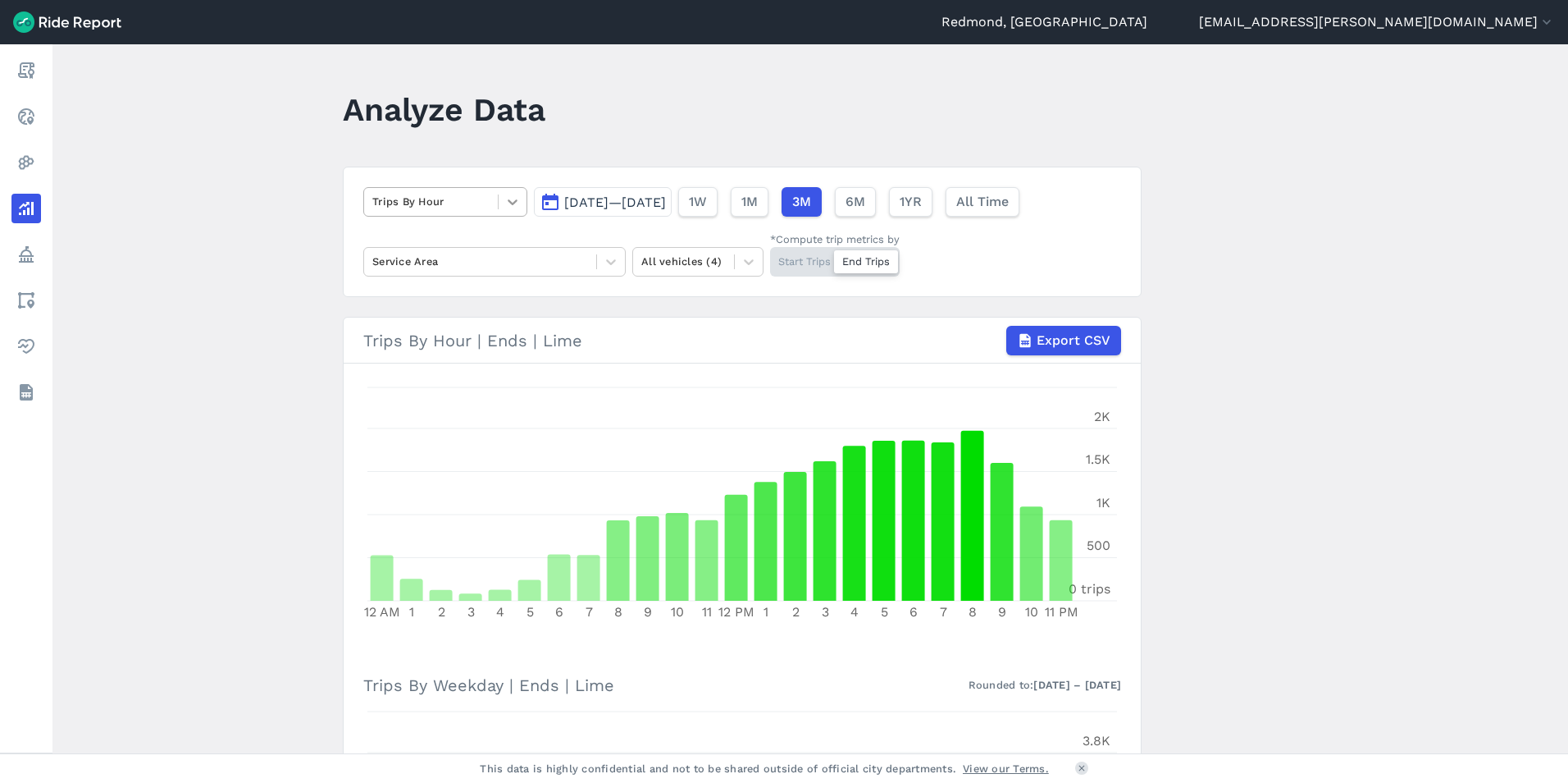
click at [506, 196] on icon at bounding box center [512, 201] width 16 height 16
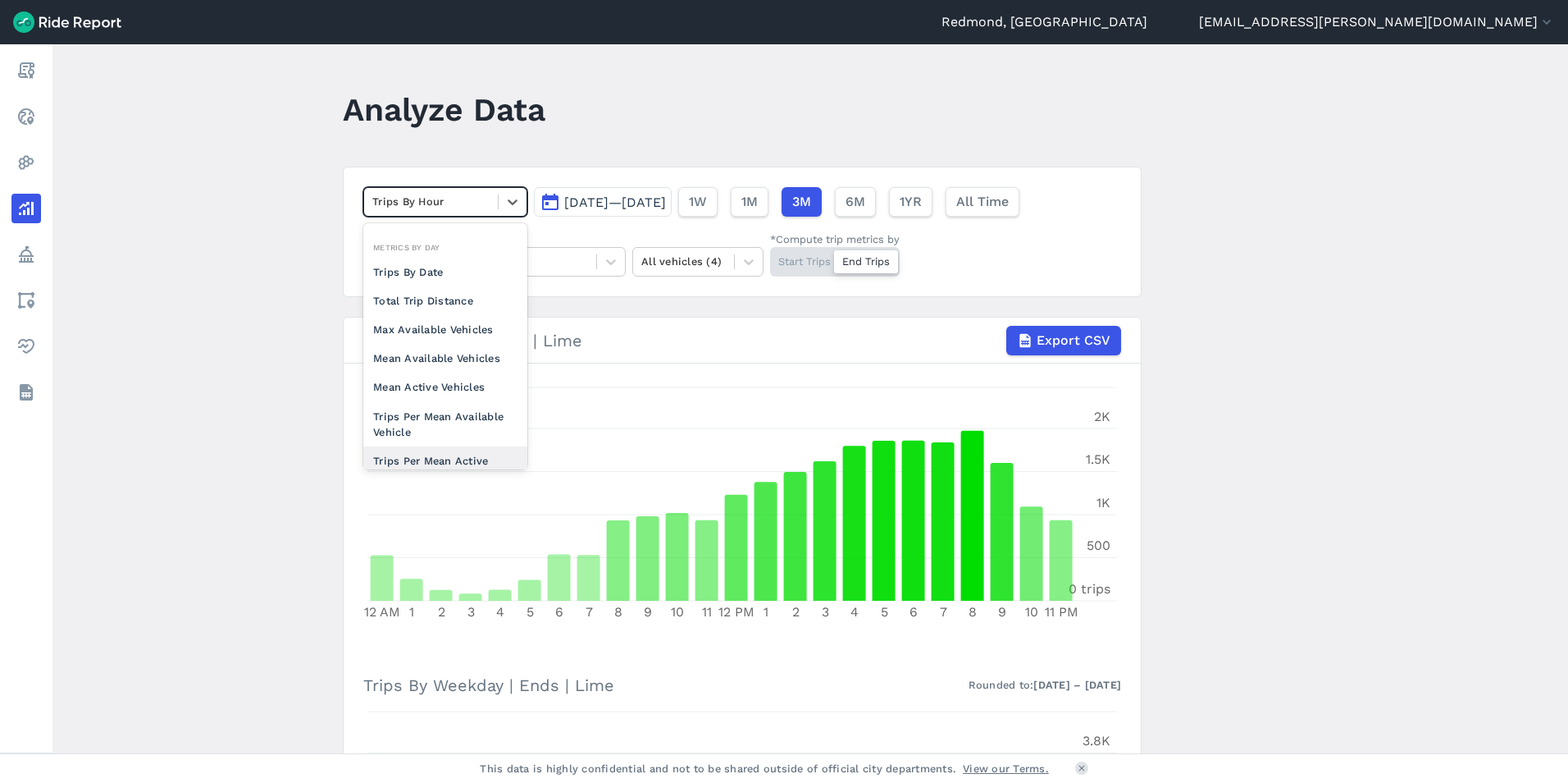
scroll to position [143, 0]
click at [460, 404] on div "Trips Per Mean Active Vehicle" at bounding box center [445, 408] width 164 height 45
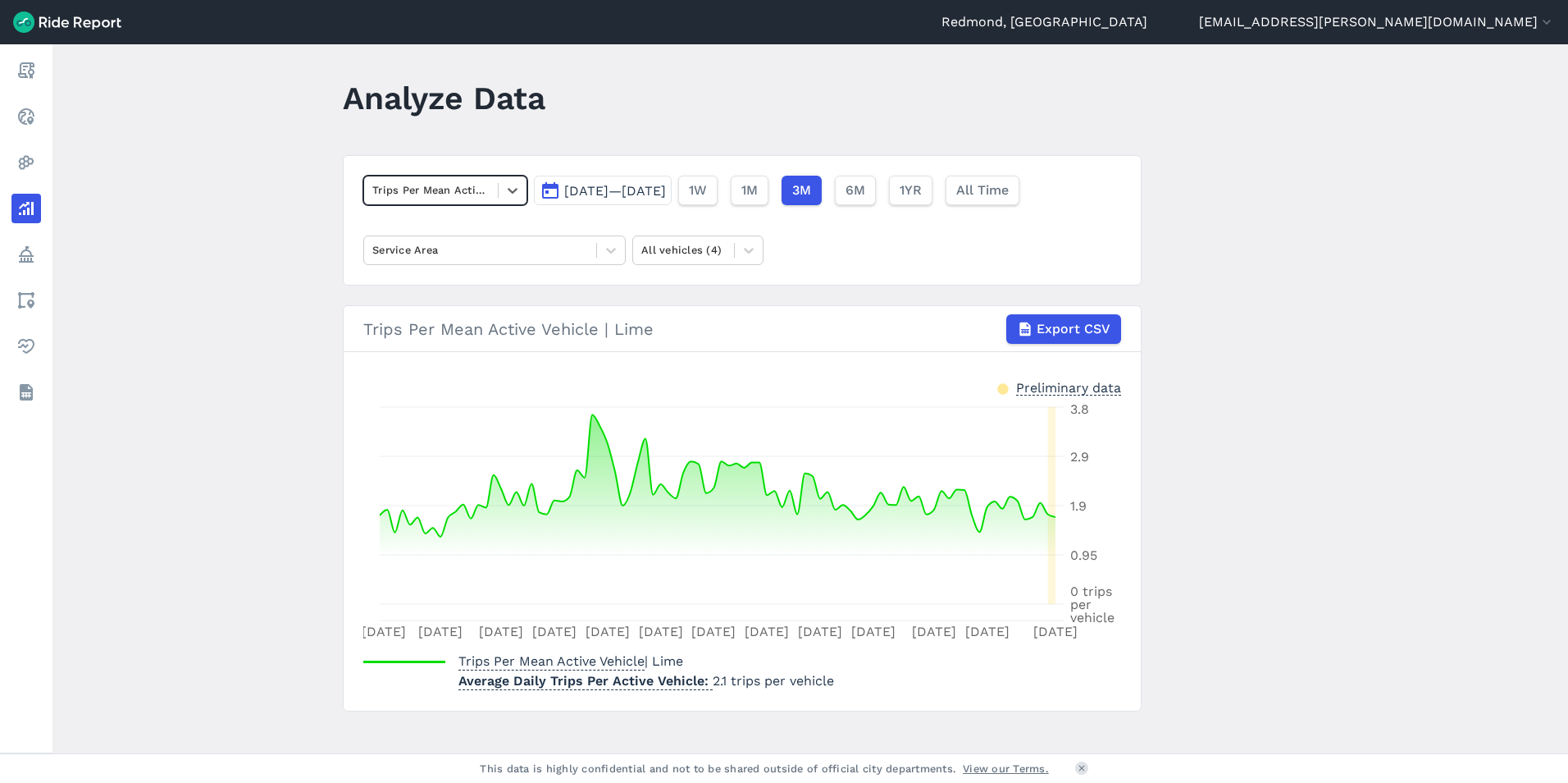
scroll to position [28, 0]
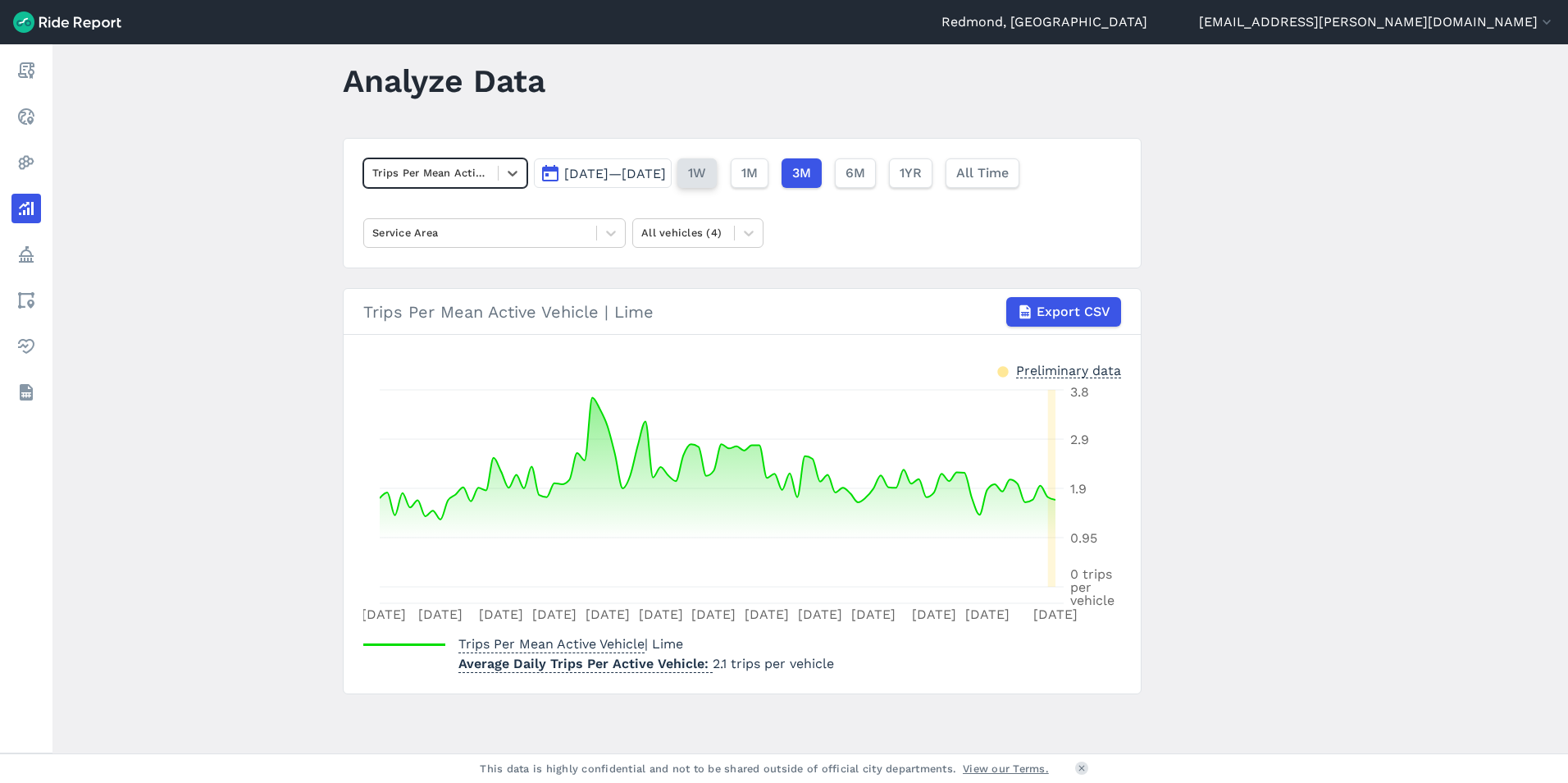
click at [706, 174] on span "1W" at bounding box center [696, 173] width 18 height 20
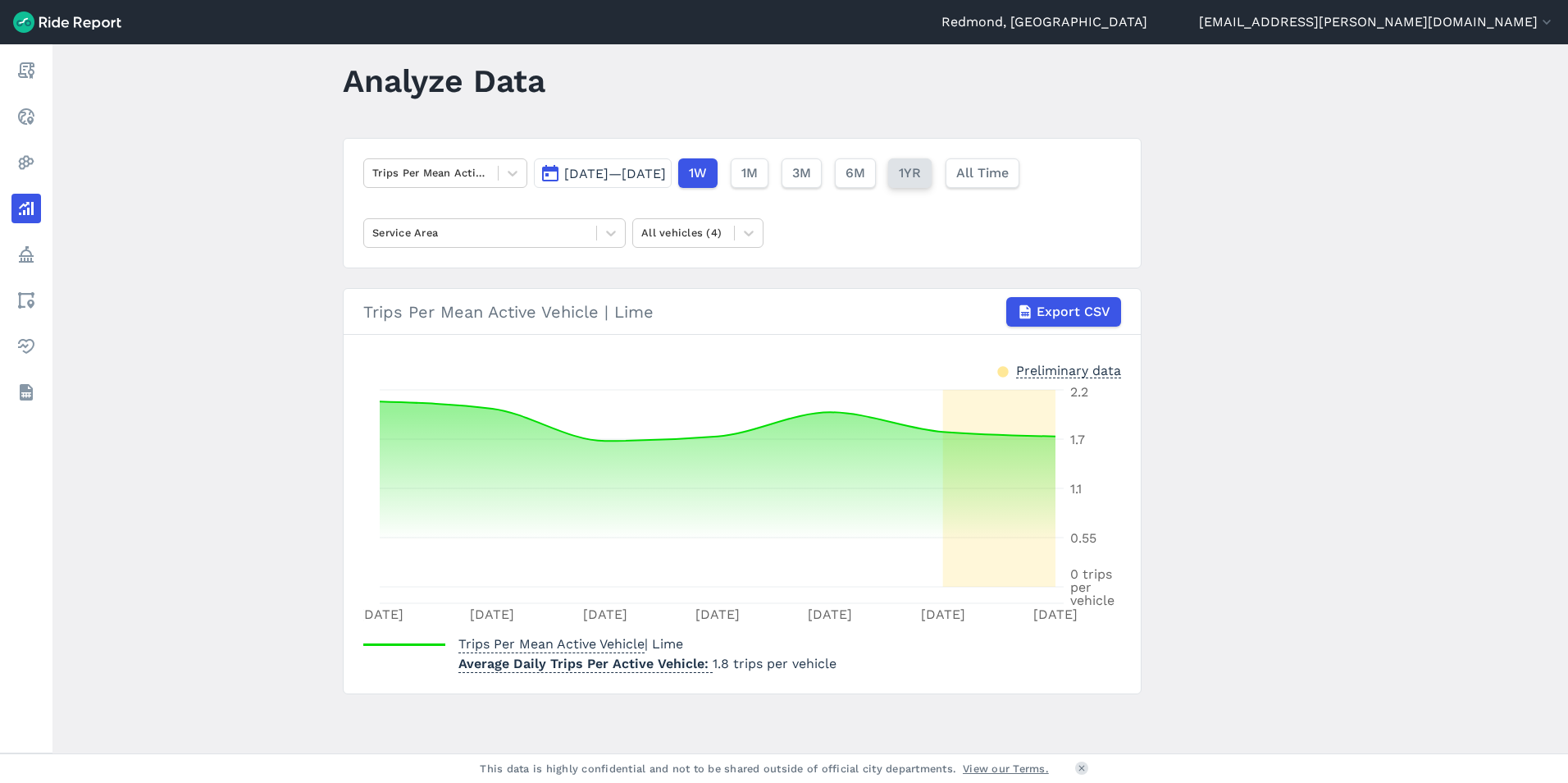
click at [921, 175] on span "1YR" at bounding box center [910, 173] width 22 height 20
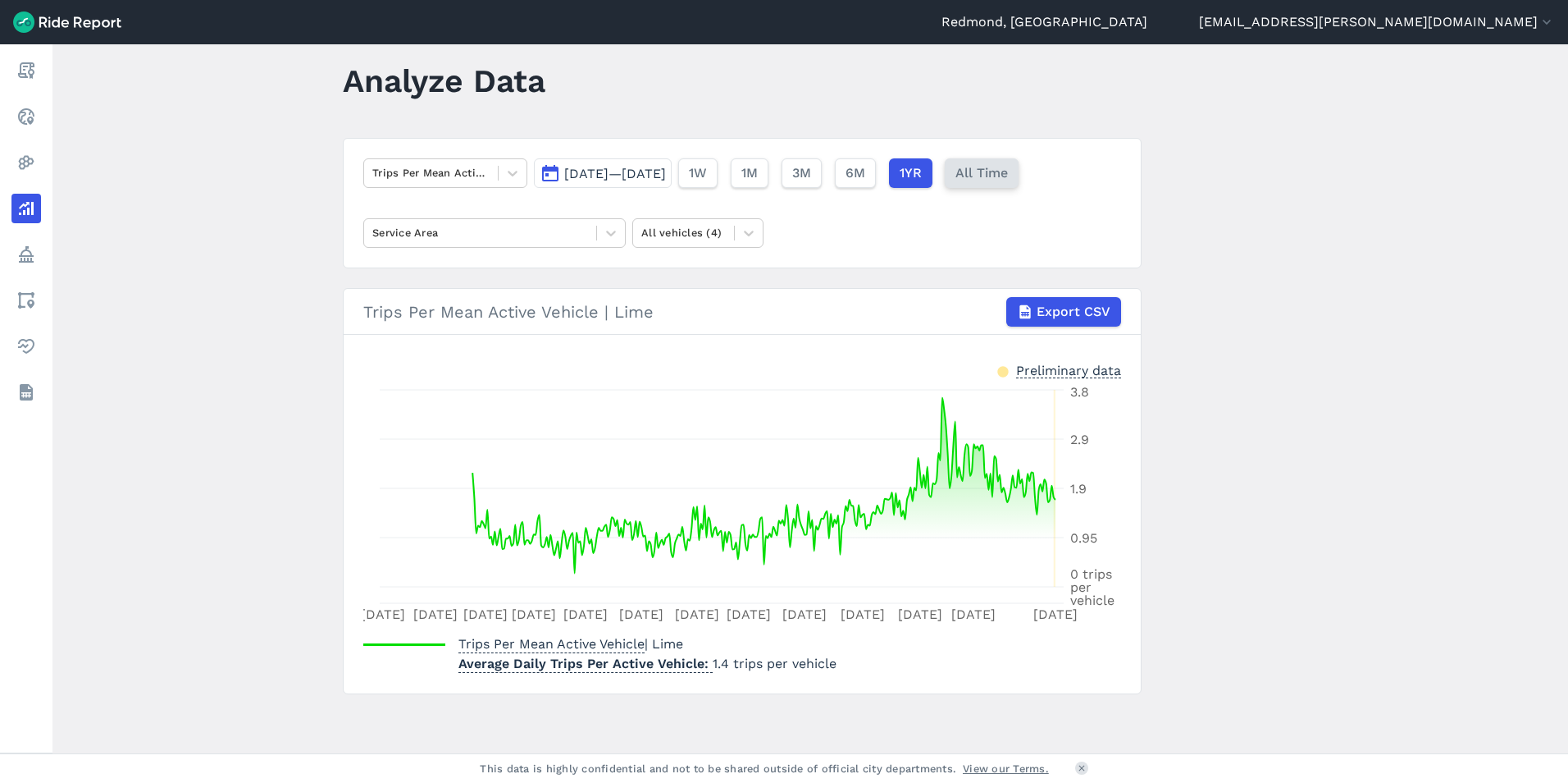
click at [1008, 175] on span "All Time" at bounding box center [982, 173] width 52 height 20
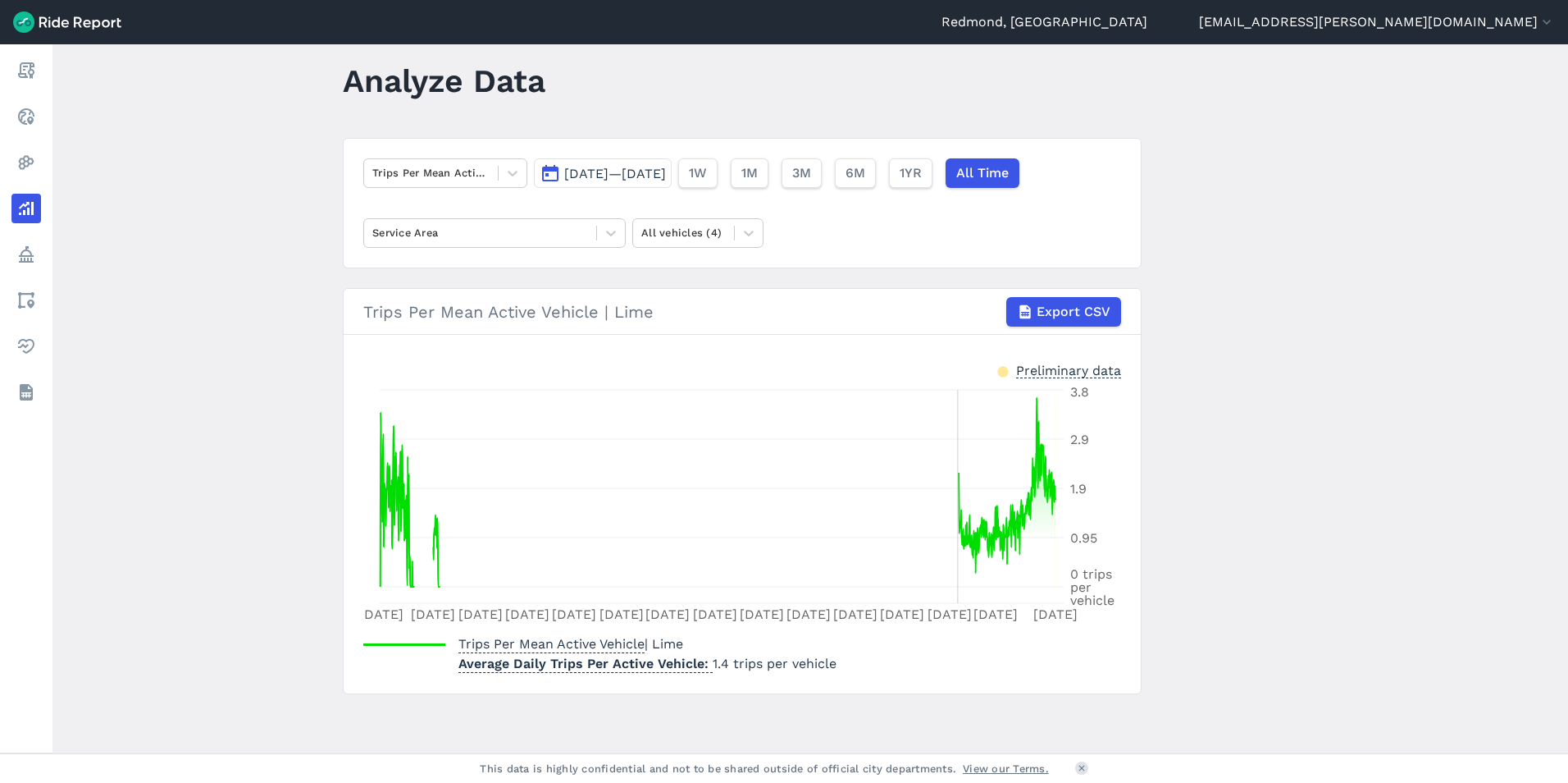
click at [956, 517] on icon "[DATE] [DATE] [DATE] [DATE] [DATE] [DATE] [DATE] [DATE] [DATE] [DATE] [DATE] [D…" at bounding box center [743, 505] width 758 height 246
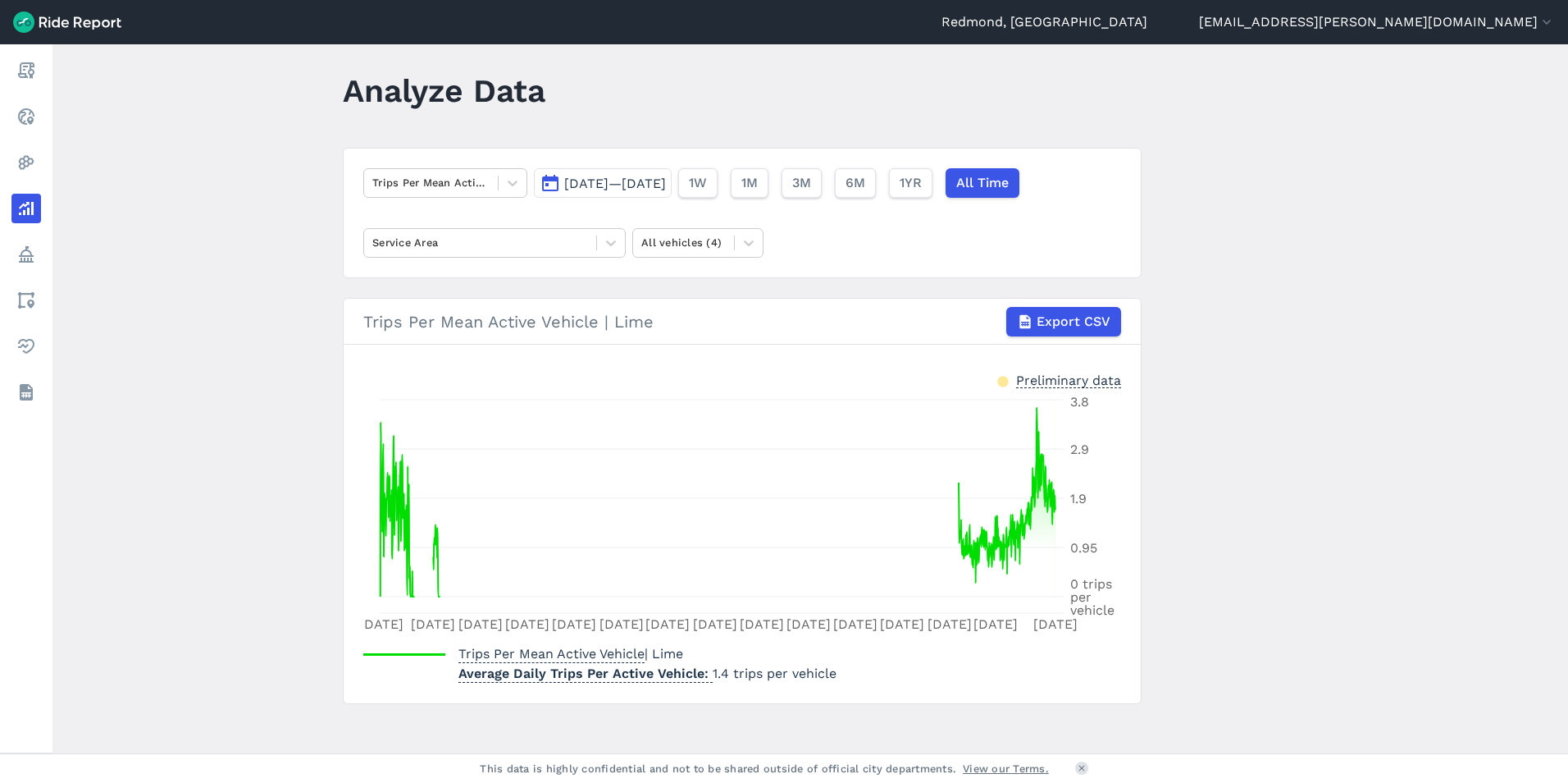
scroll to position [28, 0]
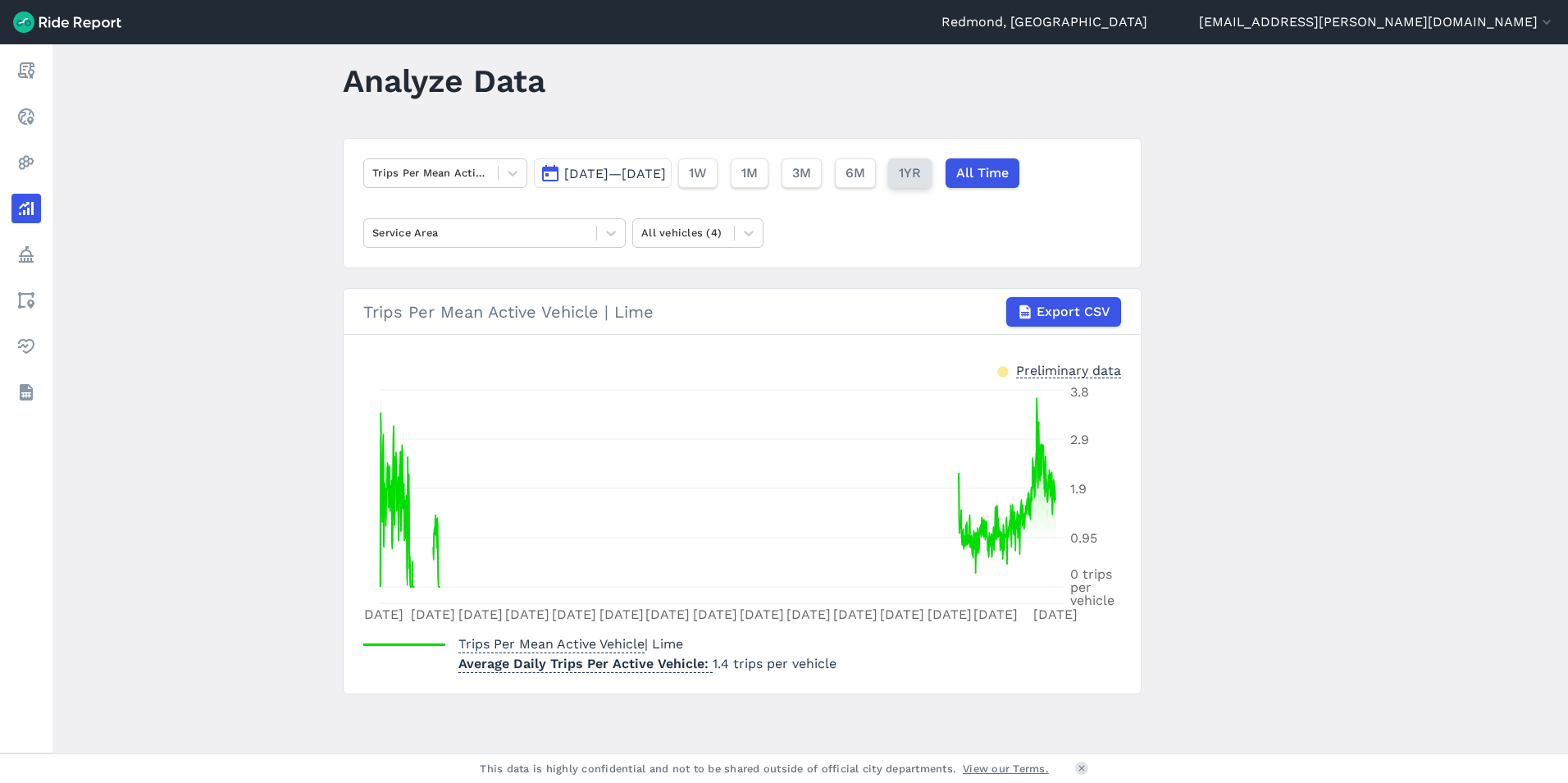
click at [921, 178] on span "1YR" at bounding box center [910, 173] width 22 height 20
